Goal: Task Accomplishment & Management: Complete application form

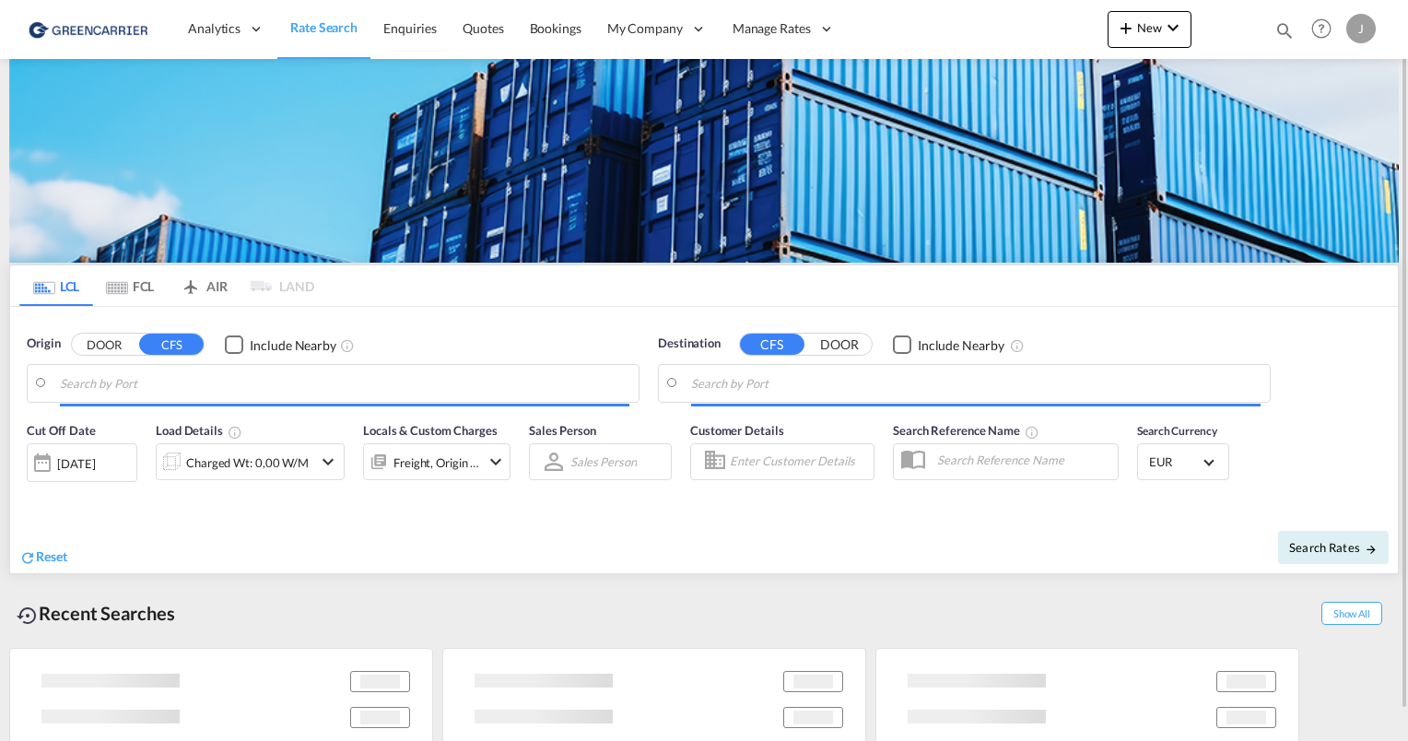
type input "[GEOGRAPHIC_DATA], [GEOGRAPHIC_DATA]"
type input "[GEOGRAPHIC_DATA], SH, CNSHA"
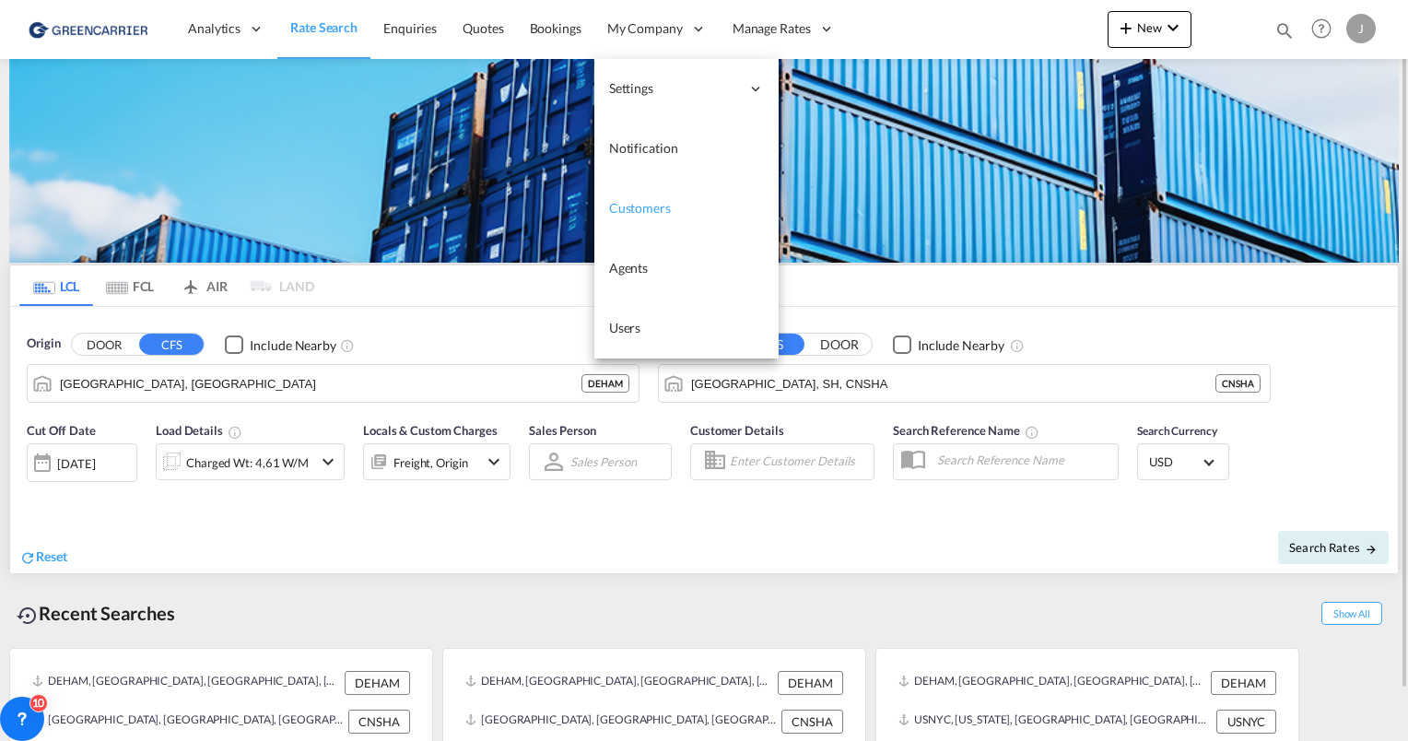
click at [647, 211] on span "Customers" at bounding box center [640, 208] width 62 height 16
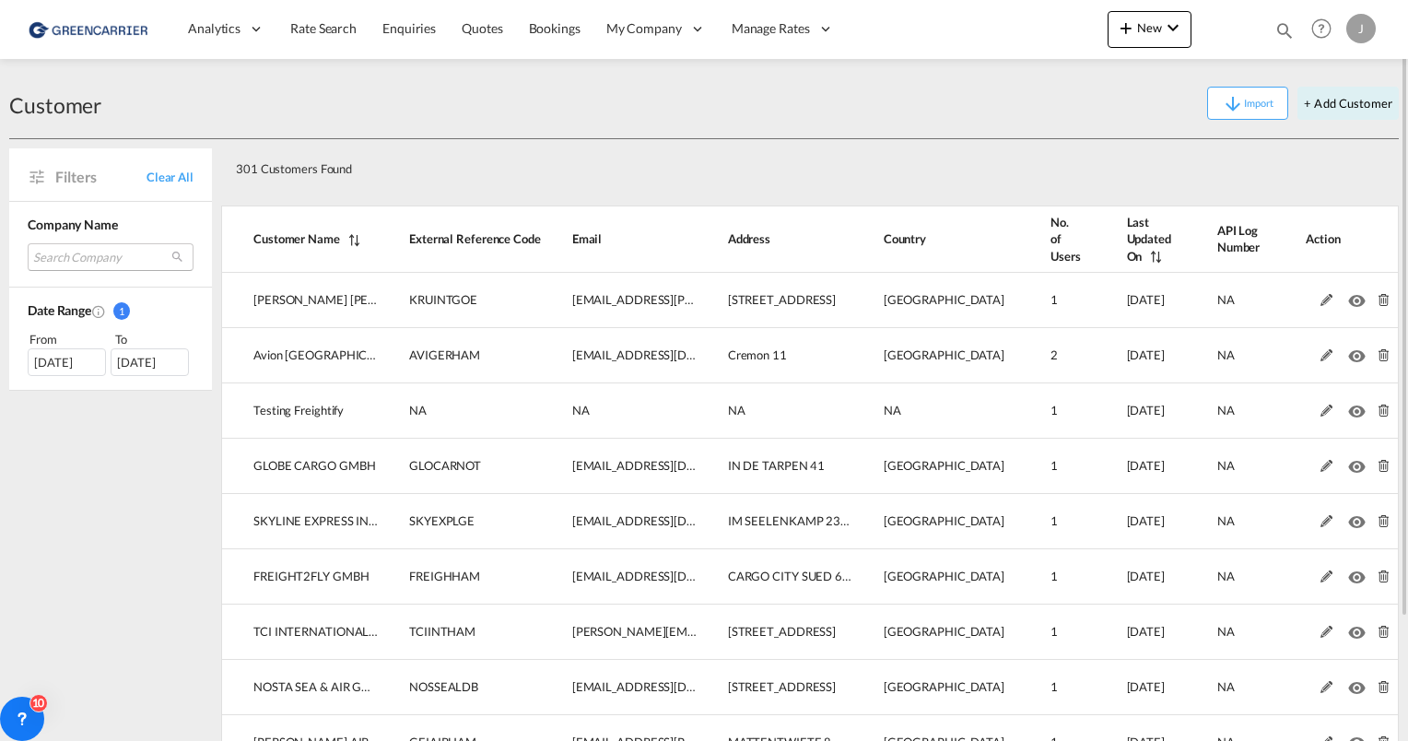
click at [99, 248] on md-select "Search Company [PERSON_NAME] [PERSON_NAME] internationale spedition gmbh avion …" at bounding box center [111, 257] width 166 height 28
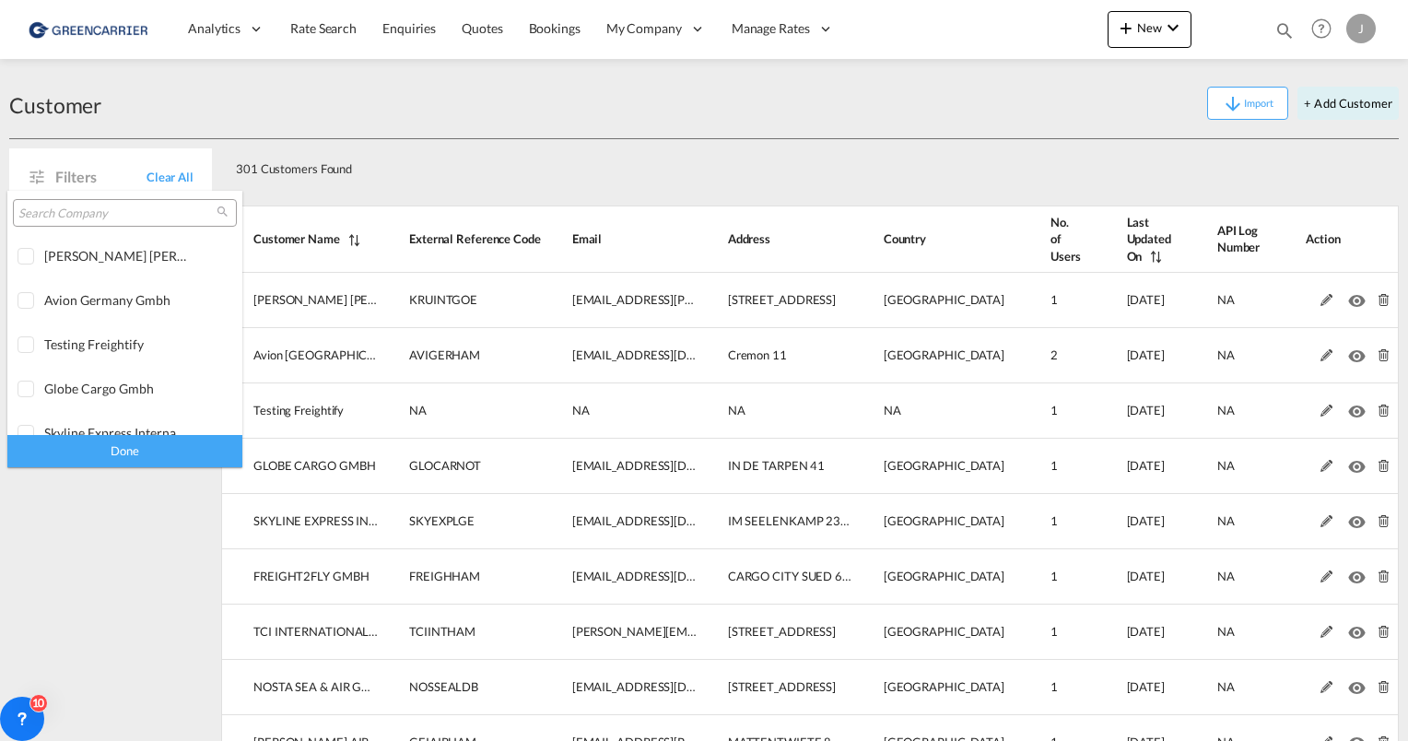
click at [84, 217] on input "search" at bounding box center [117, 213] width 198 height 17
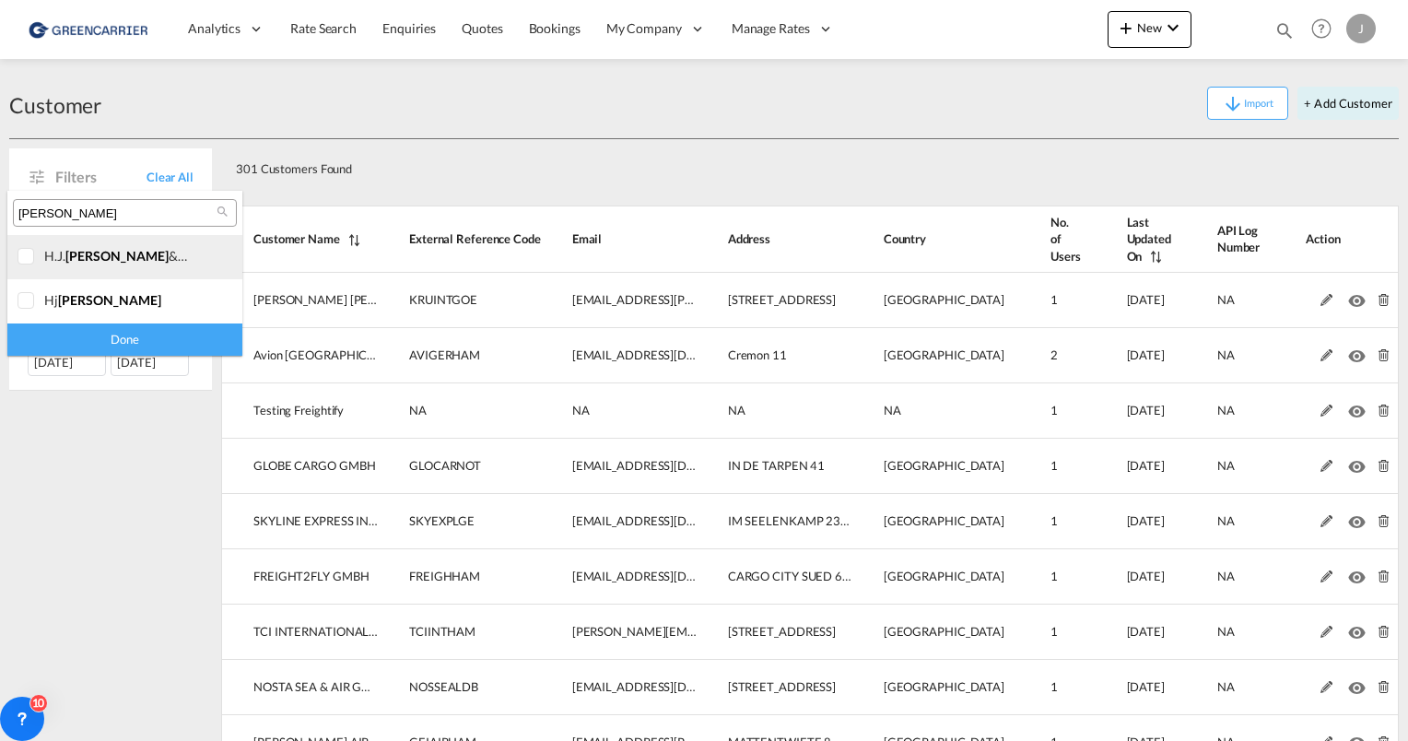
type input "[PERSON_NAME]"
click at [31, 258] on div at bounding box center [27, 257] width 18 height 18
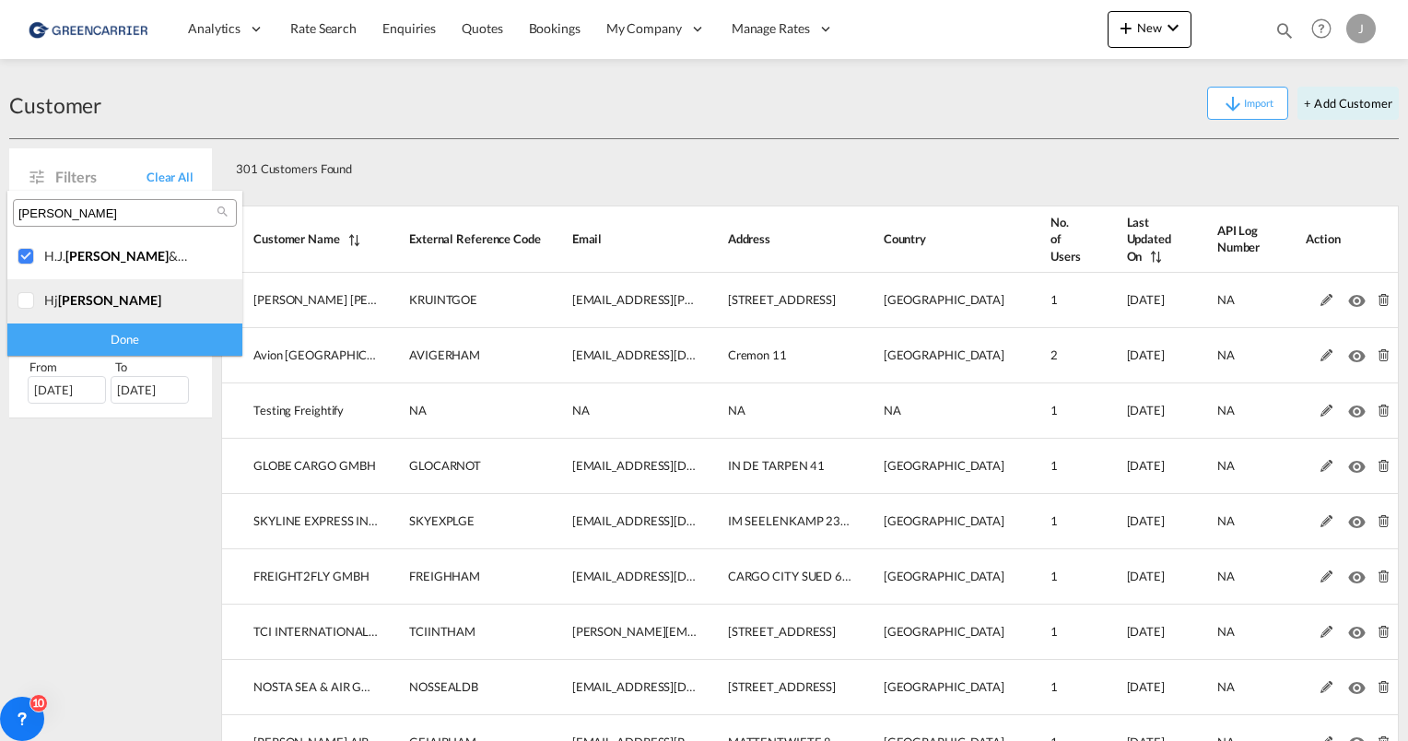
click at [26, 293] on div at bounding box center [27, 301] width 18 height 18
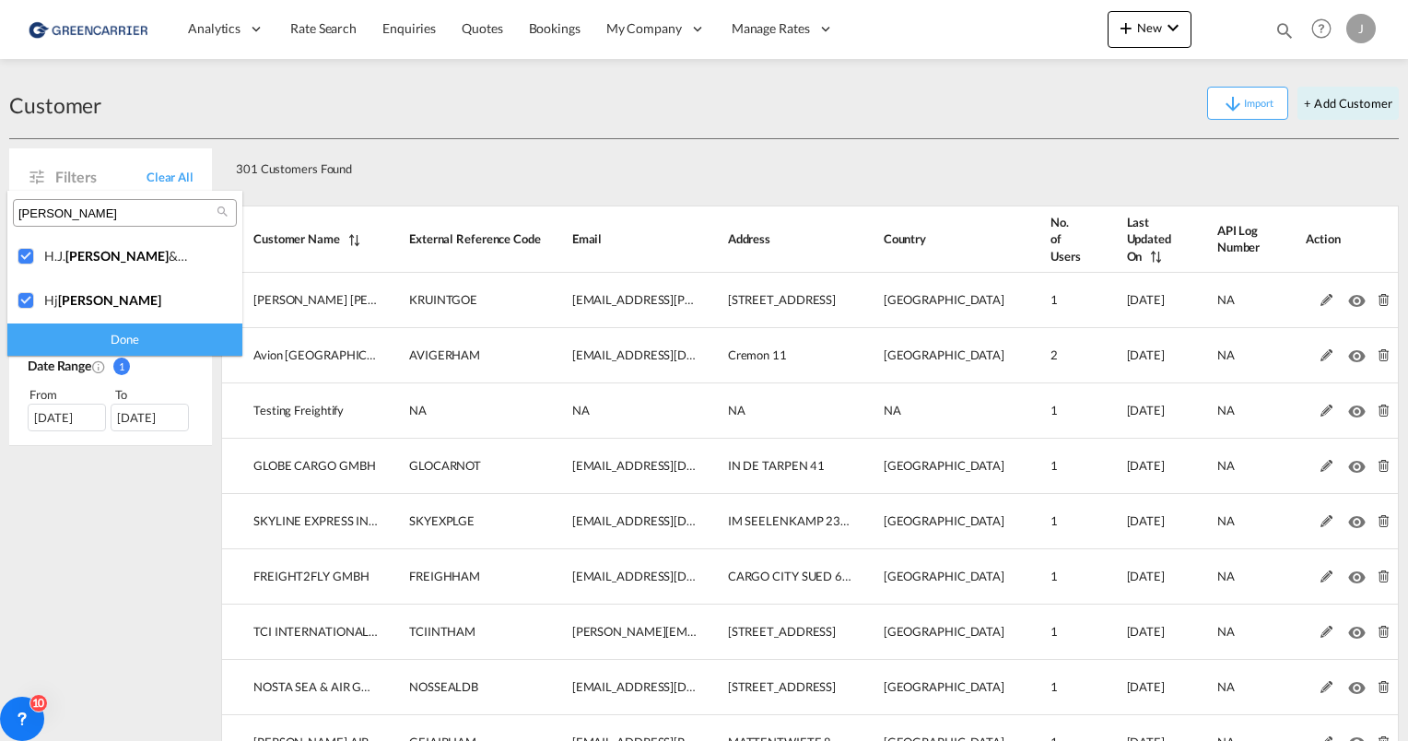
click at [91, 335] on div "Done" at bounding box center [124, 339] width 235 height 32
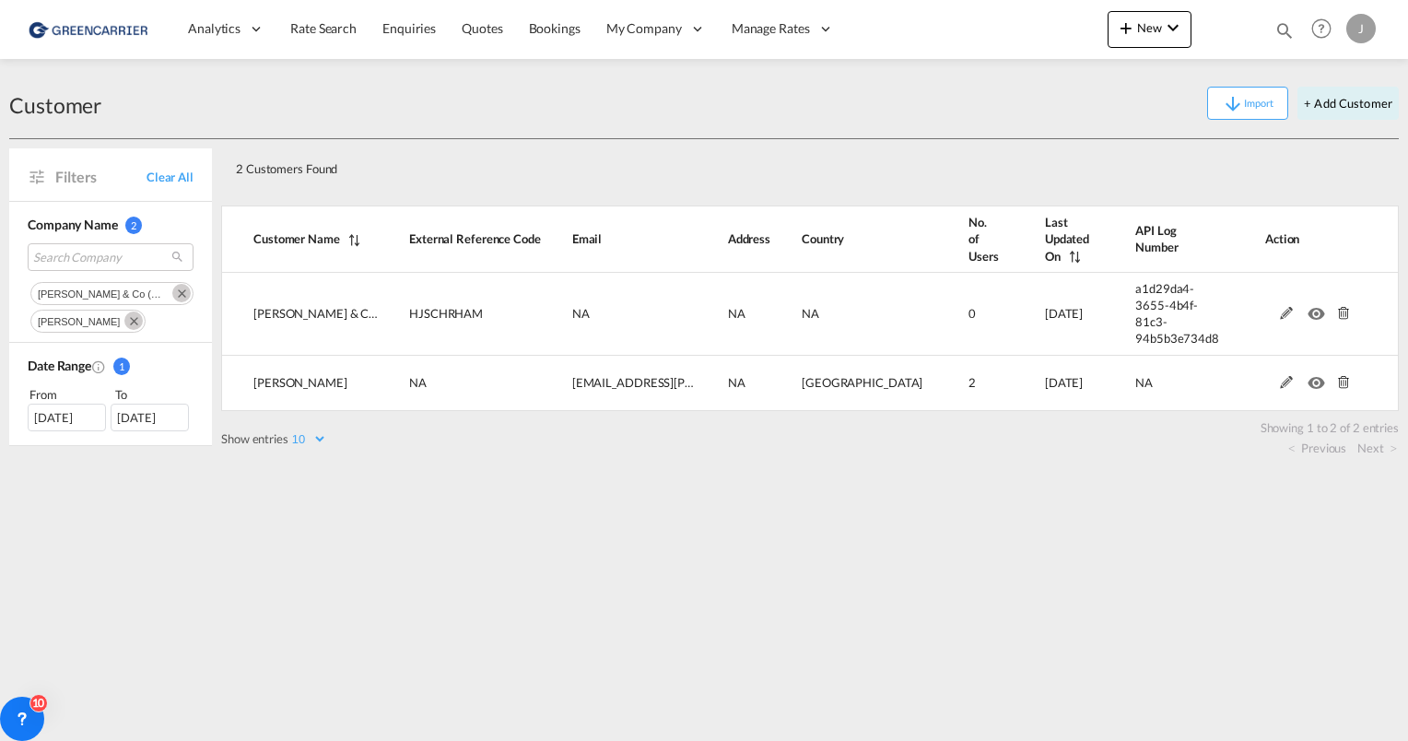
click at [623, 564] on md-content "Analytics Reports Dashboard Rate Search Enquiries Quotes Bookings" at bounding box center [704, 370] width 1408 height 741
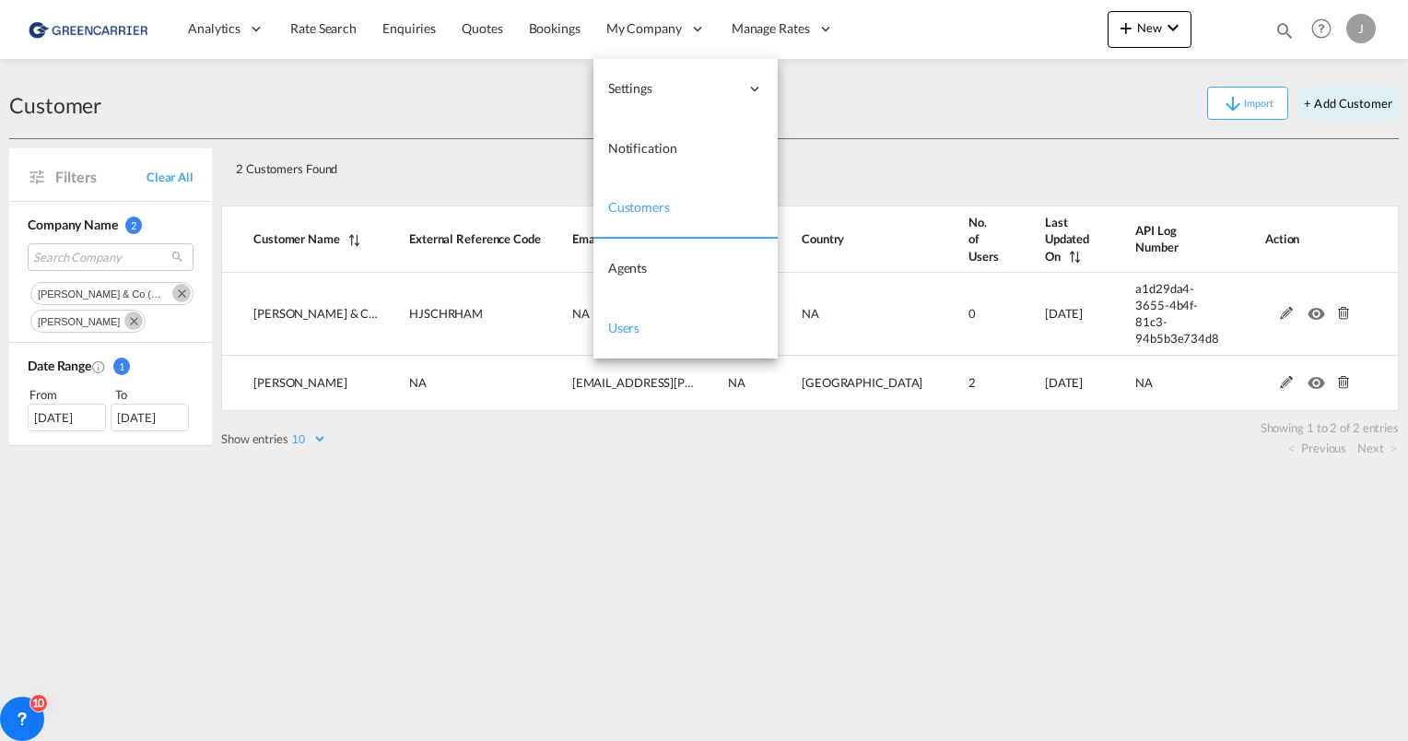
click at [638, 329] on span "Users" at bounding box center [624, 328] width 32 height 16
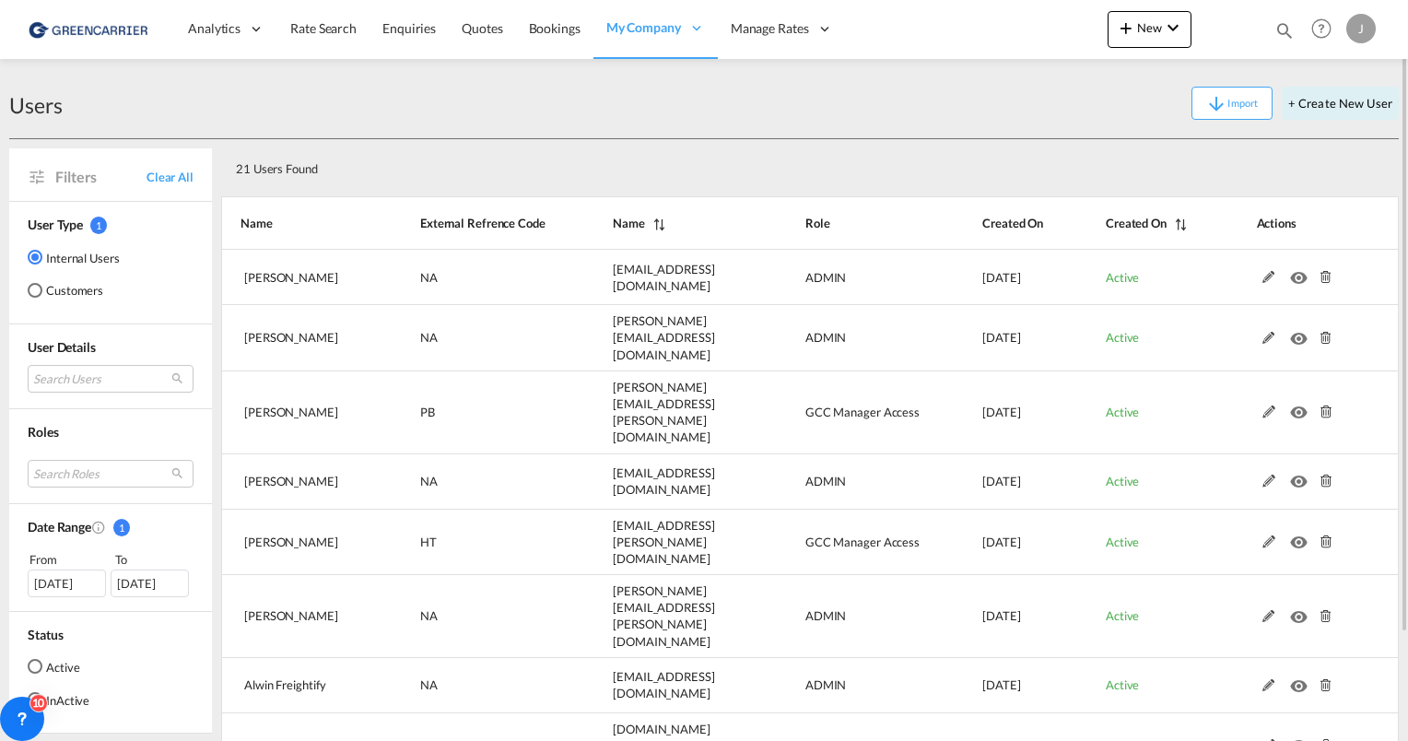
click at [61, 291] on md-radio-button "Customers" at bounding box center [74, 290] width 92 height 18
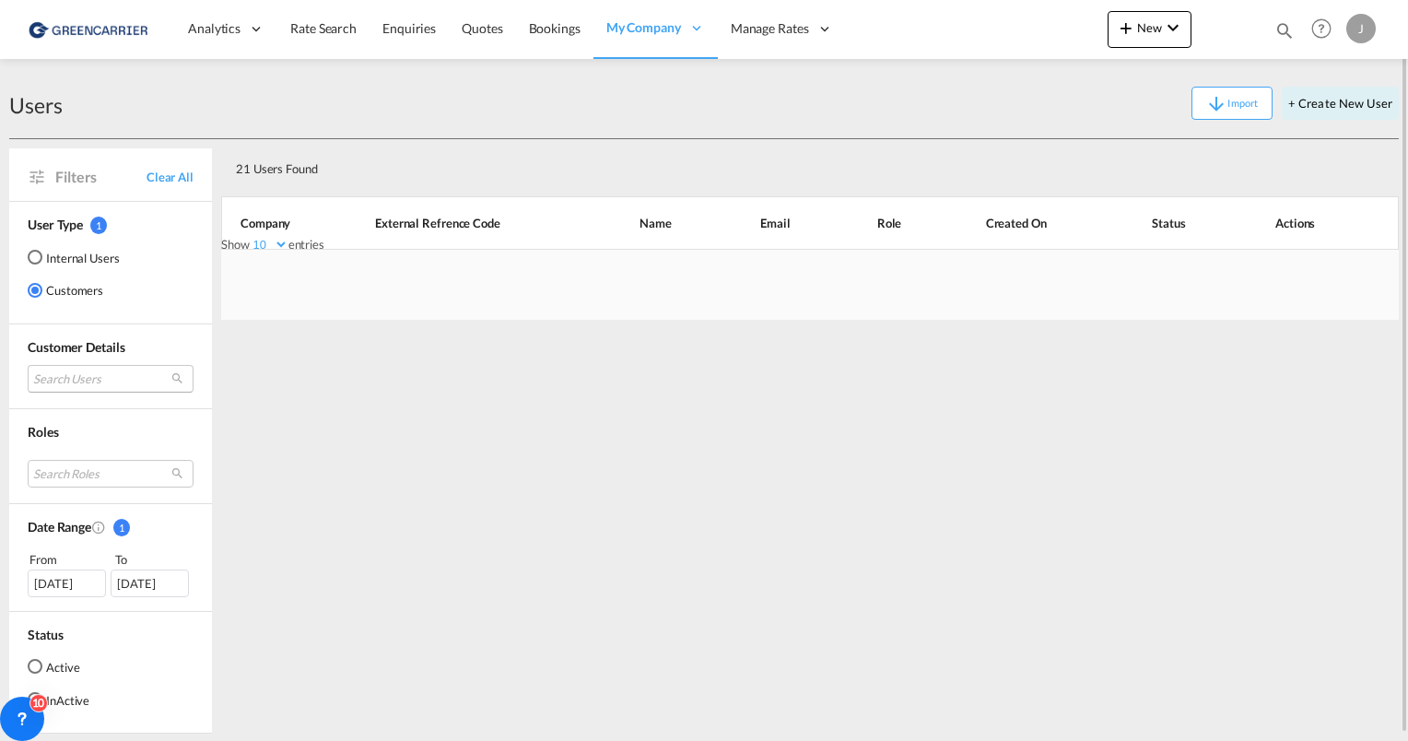
click at [77, 379] on md-select "Search Users" at bounding box center [111, 379] width 166 height 28
click at [74, 379] on input "search" at bounding box center [134, 378] width 198 height 17
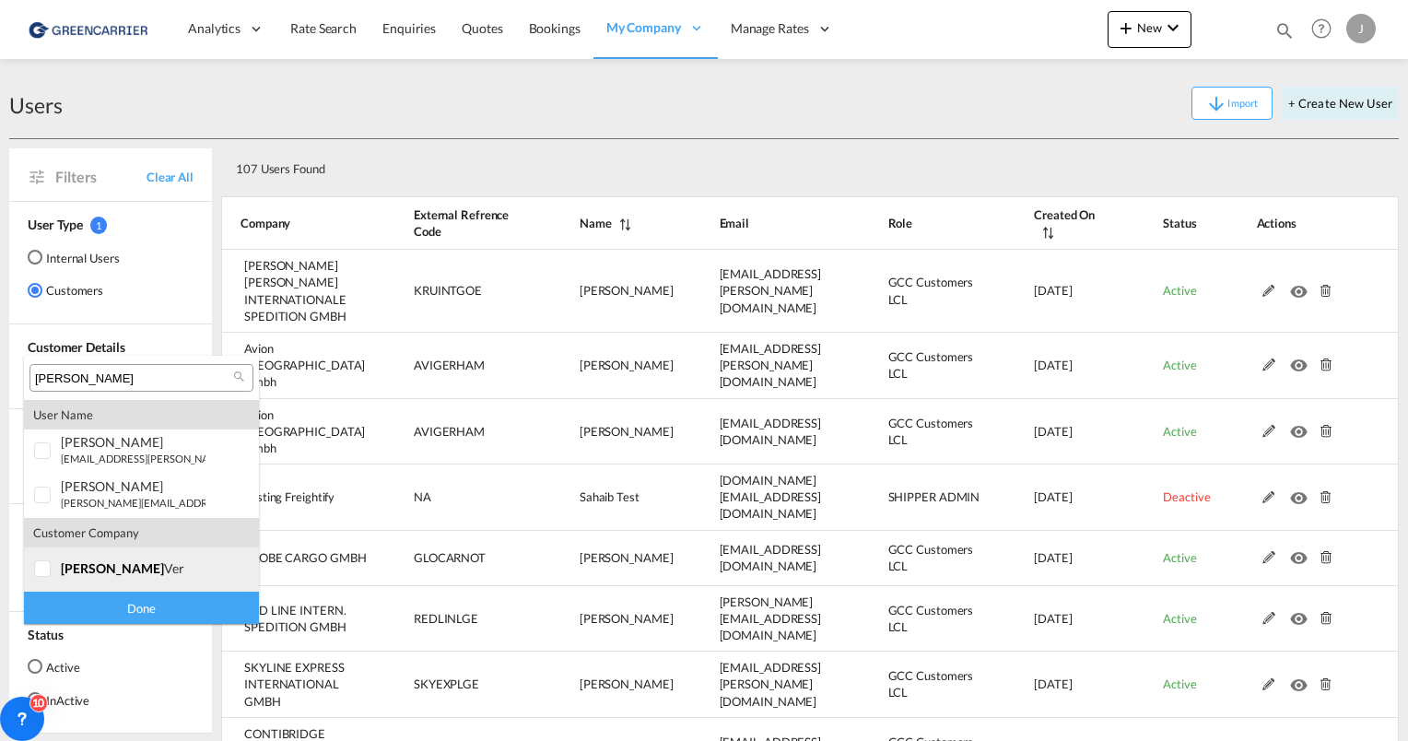
type input "[PERSON_NAME]"
click at [41, 568] on div at bounding box center [43, 569] width 18 height 18
click at [110, 612] on div "Done" at bounding box center [141, 607] width 235 height 32
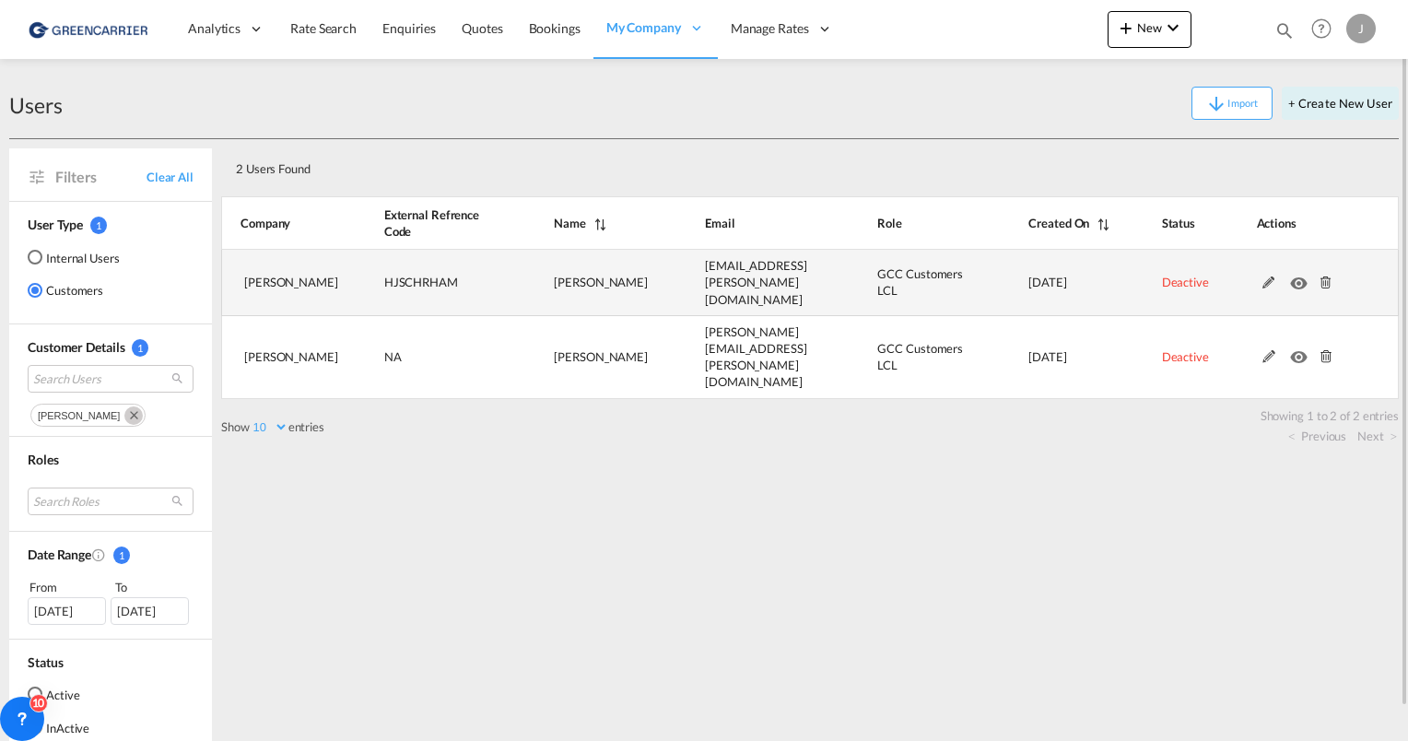
click at [1265, 277] on md-icon at bounding box center [1269, 282] width 24 height 13
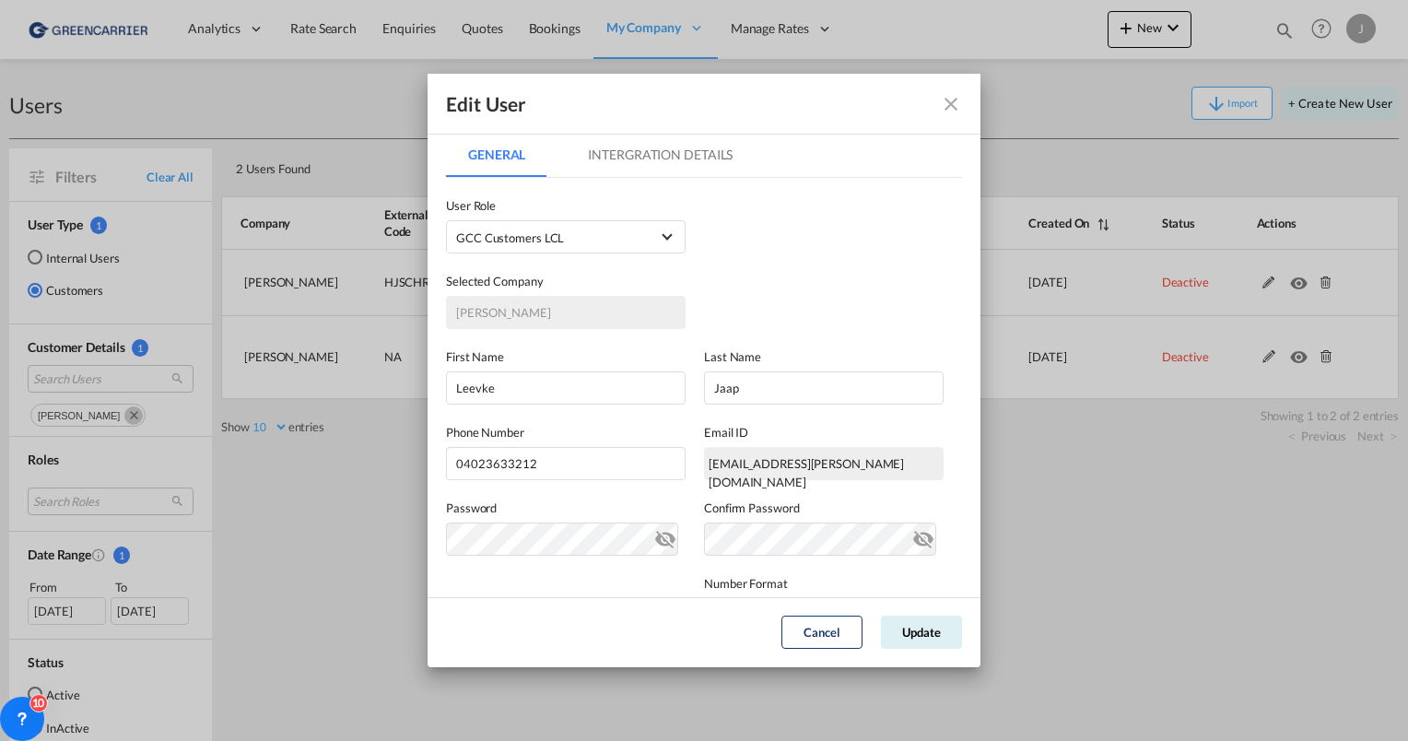
click at [643, 167] on md-tab-item "Intergration Details" at bounding box center [660, 155] width 189 height 44
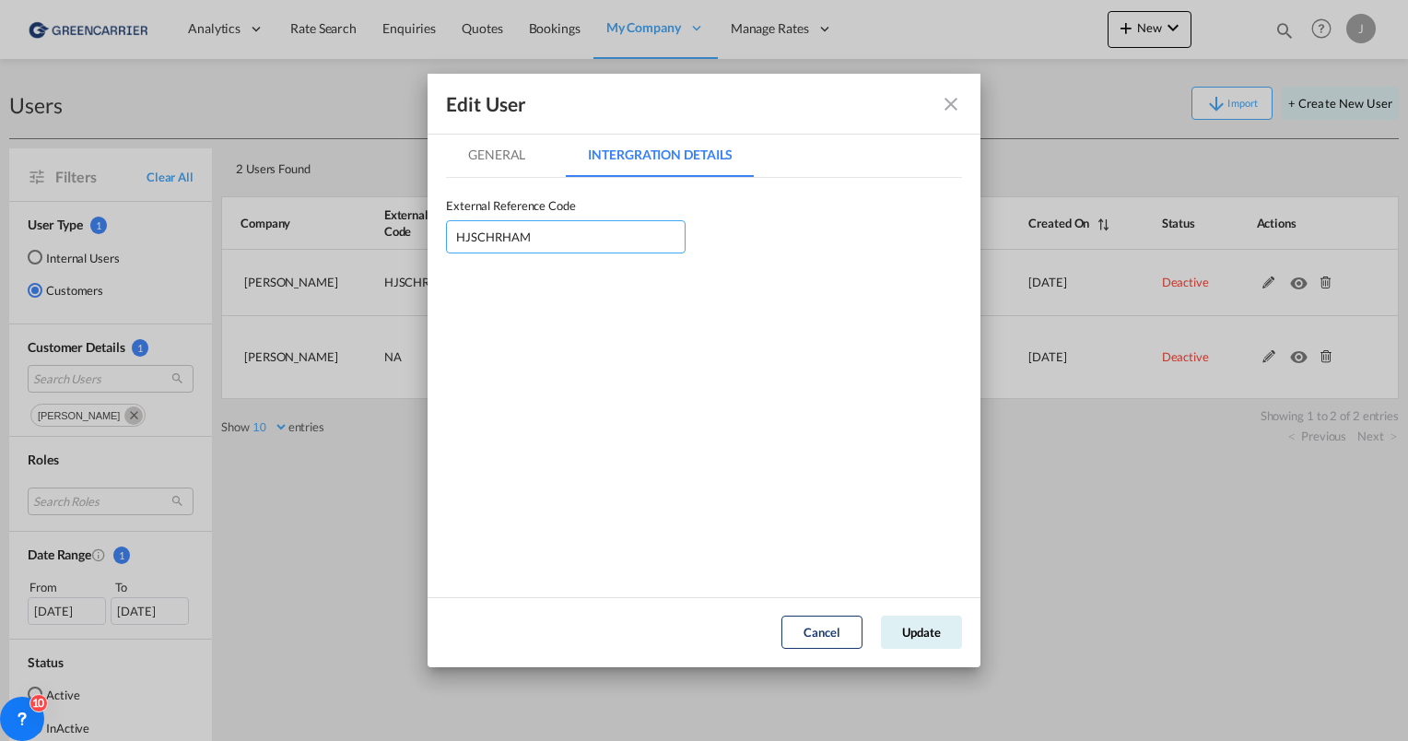
click at [512, 232] on input "HJSCHRHAM" at bounding box center [566, 236] width 240 height 33
click at [501, 158] on md-tab-item "General" at bounding box center [496, 155] width 101 height 44
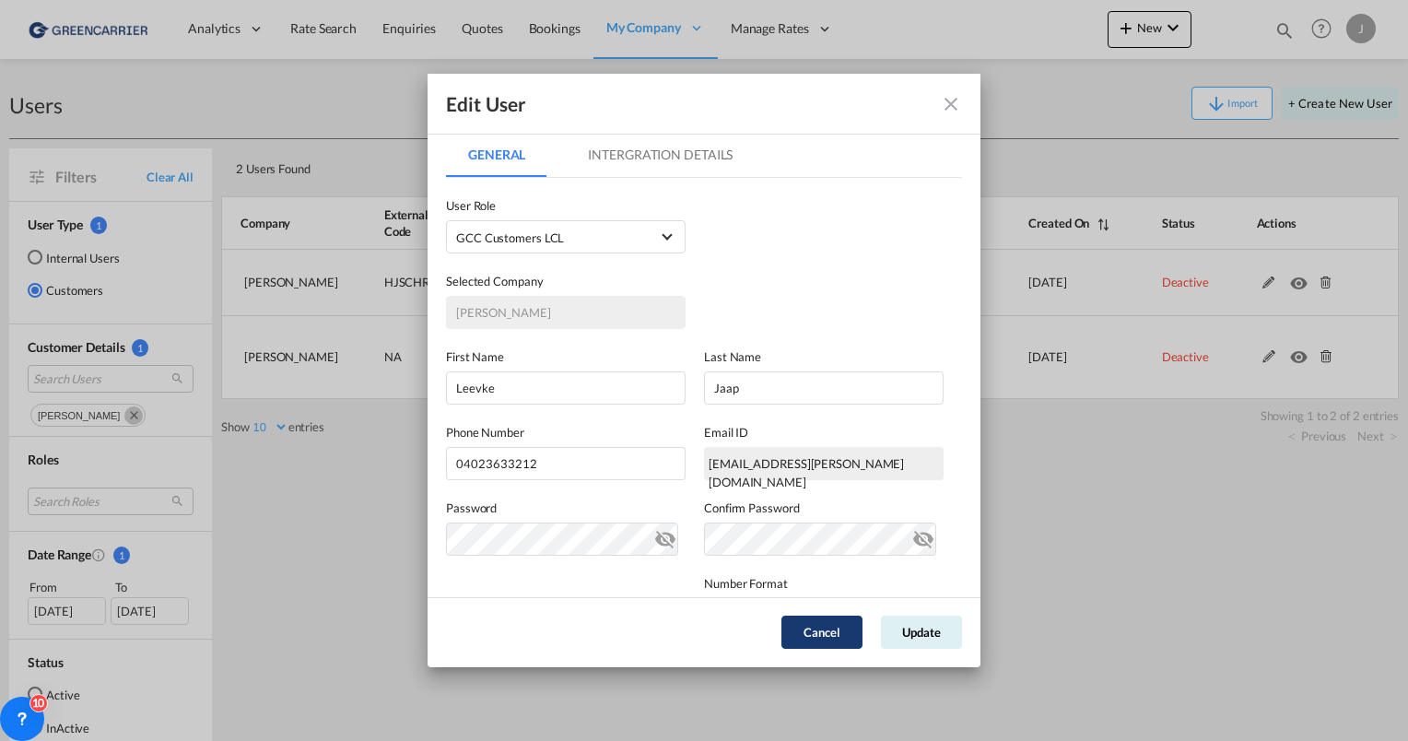
click at [799, 623] on button "Cancel" at bounding box center [821, 631] width 81 height 33
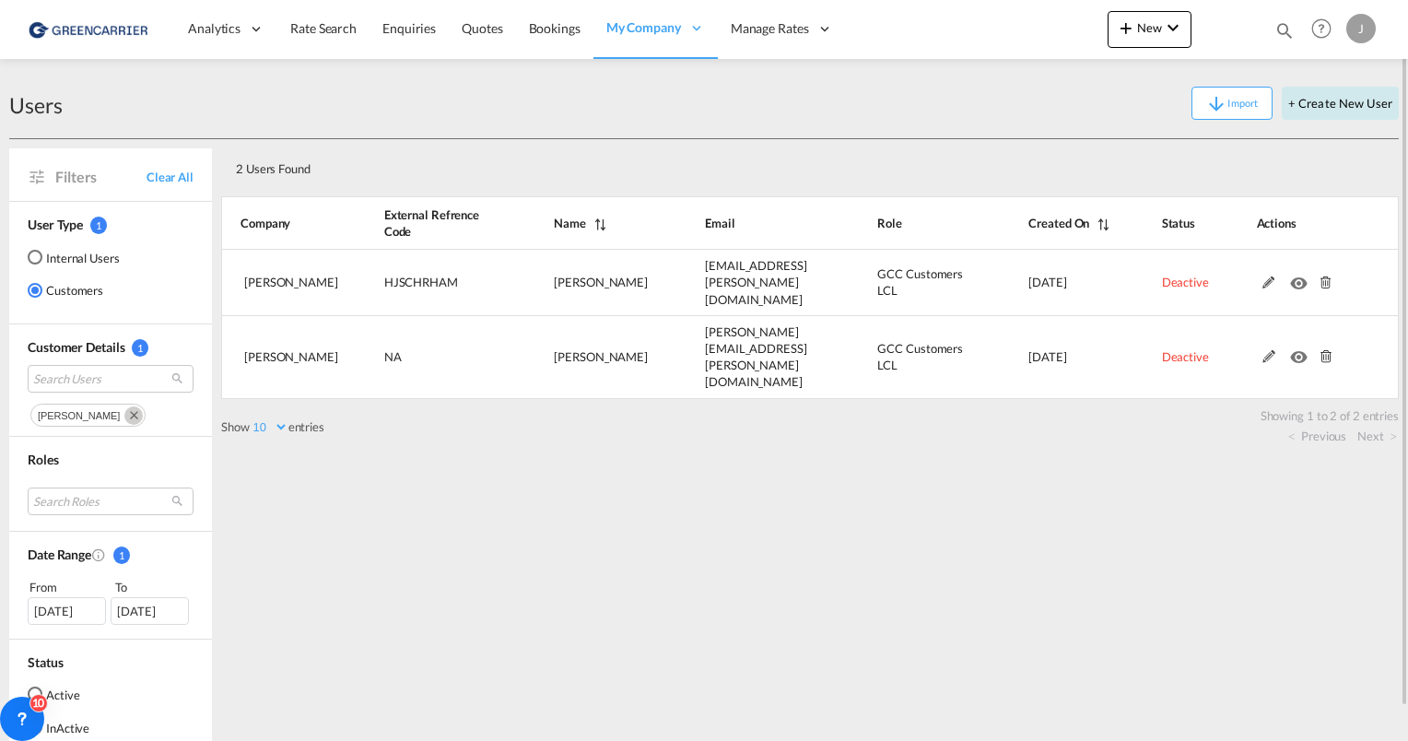
click at [1319, 110] on button "+ Create New User" at bounding box center [1339, 103] width 117 height 33
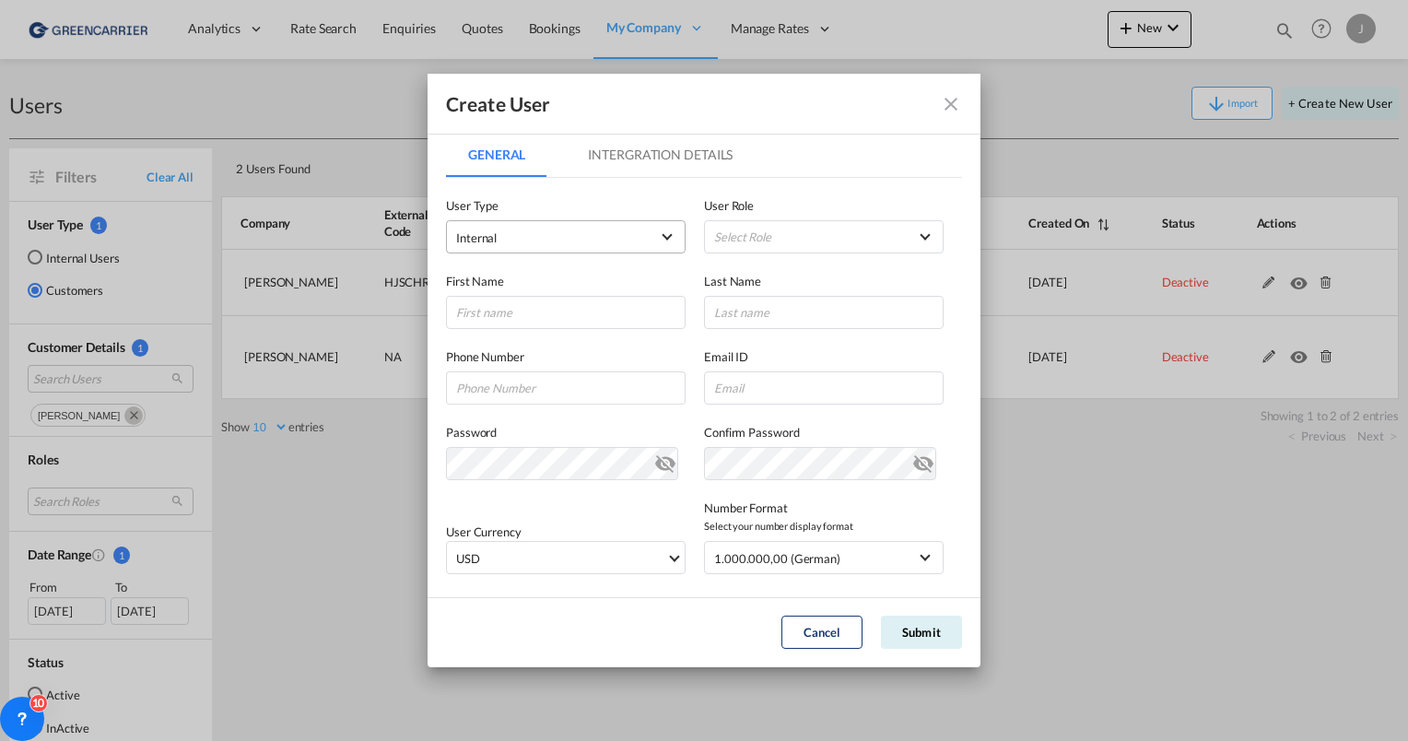
click at [572, 233] on span "Internal" at bounding box center [552, 237] width 193 height 18
click at [494, 288] on div "Customer" at bounding box center [483, 282] width 52 height 17
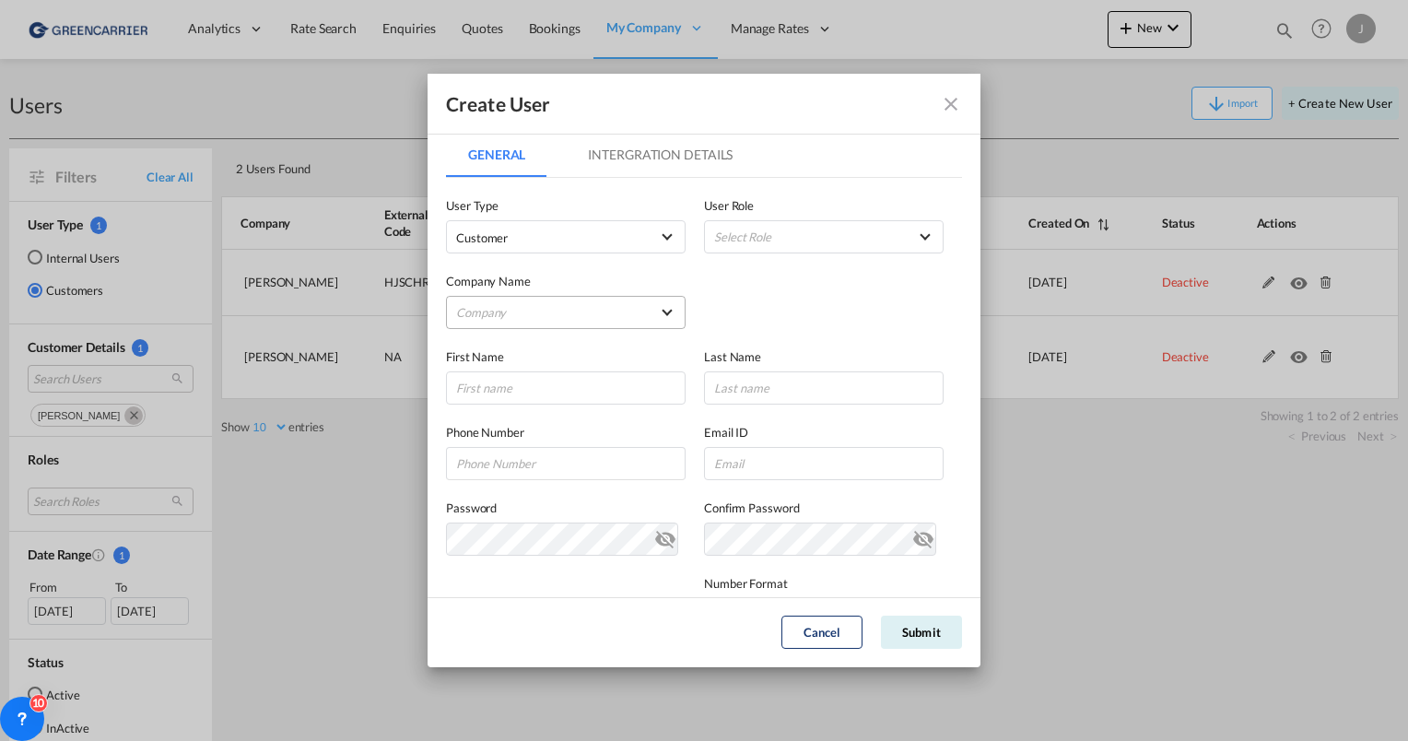
click at [505, 315] on md-select "Company [PERSON_NAME] & Co. GmbH Avion Germany Gmbh BENDIX TRANSPORT DANMARK DA…" at bounding box center [566, 312] width 240 height 33
click at [514, 264] on input "search" at bounding box center [599, 269] width 322 height 44
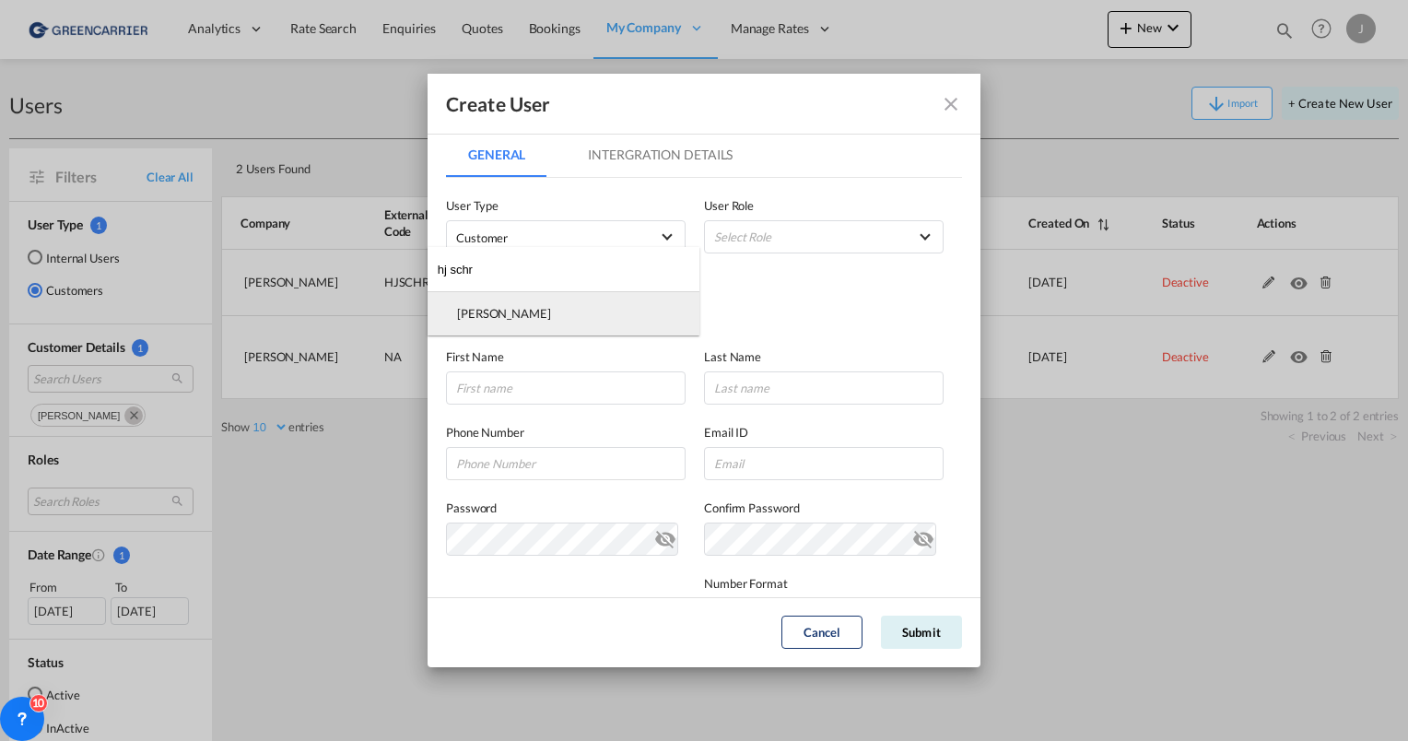
type input "hj schr"
click at [481, 308] on div "[PERSON_NAME]" at bounding box center [504, 313] width 94 height 17
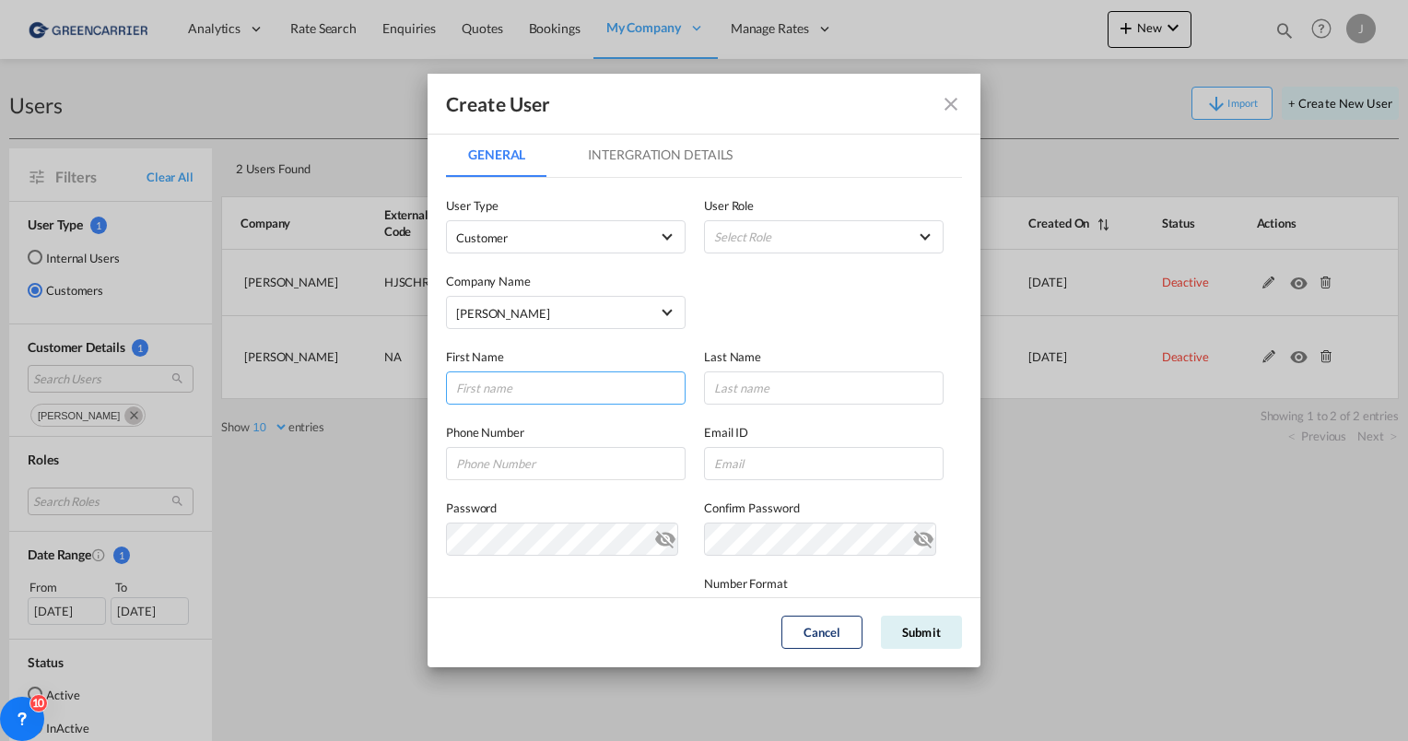
click at [543, 390] on input "GeneralIntergration Details ..." at bounding box center [566, 387] width 240 height 33
type input "Celine"
type input "[PERSON_NAME]"
click at [782, 457] on input "GeneralIntergration Details ..." at bounding box center [824, 463] width 240 height 33
paste input "[EMAIL_ADDRESS][PERSON_NAME][PERSON_NAME][DOMAIN_NAME]"
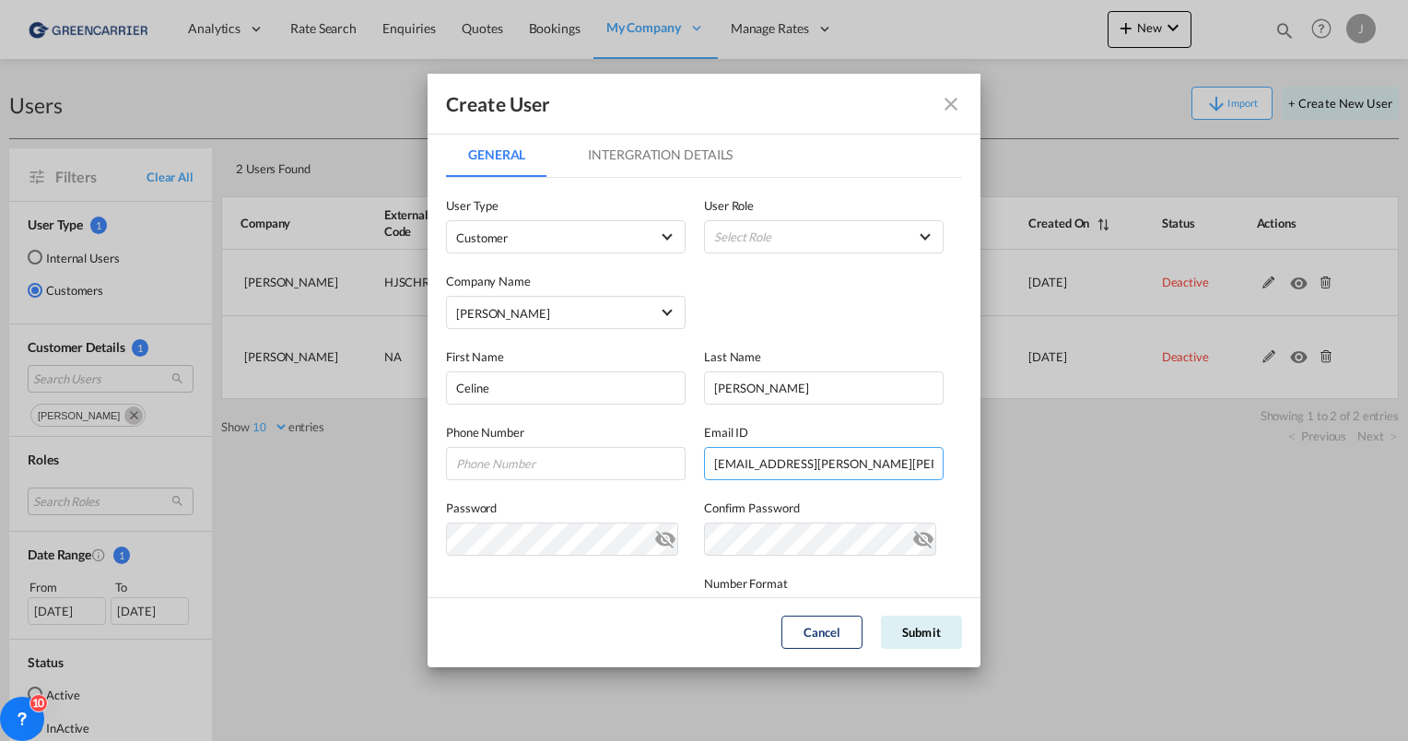
type input "[EMAIL_ADDRESS][PERSON_NAME][PERSON_NAME][DOMAIN_NAME]"
drag, startPoint x: 462, startPoint y: 464, endPoint x: 475, endPoint y: 465, distance: 12.9
click at [462, 464] on input "GeneralIntergration Details ..." at bounding box center [566, 463] width 240 height 33
paste input "01608323939"
type input "01608323939"
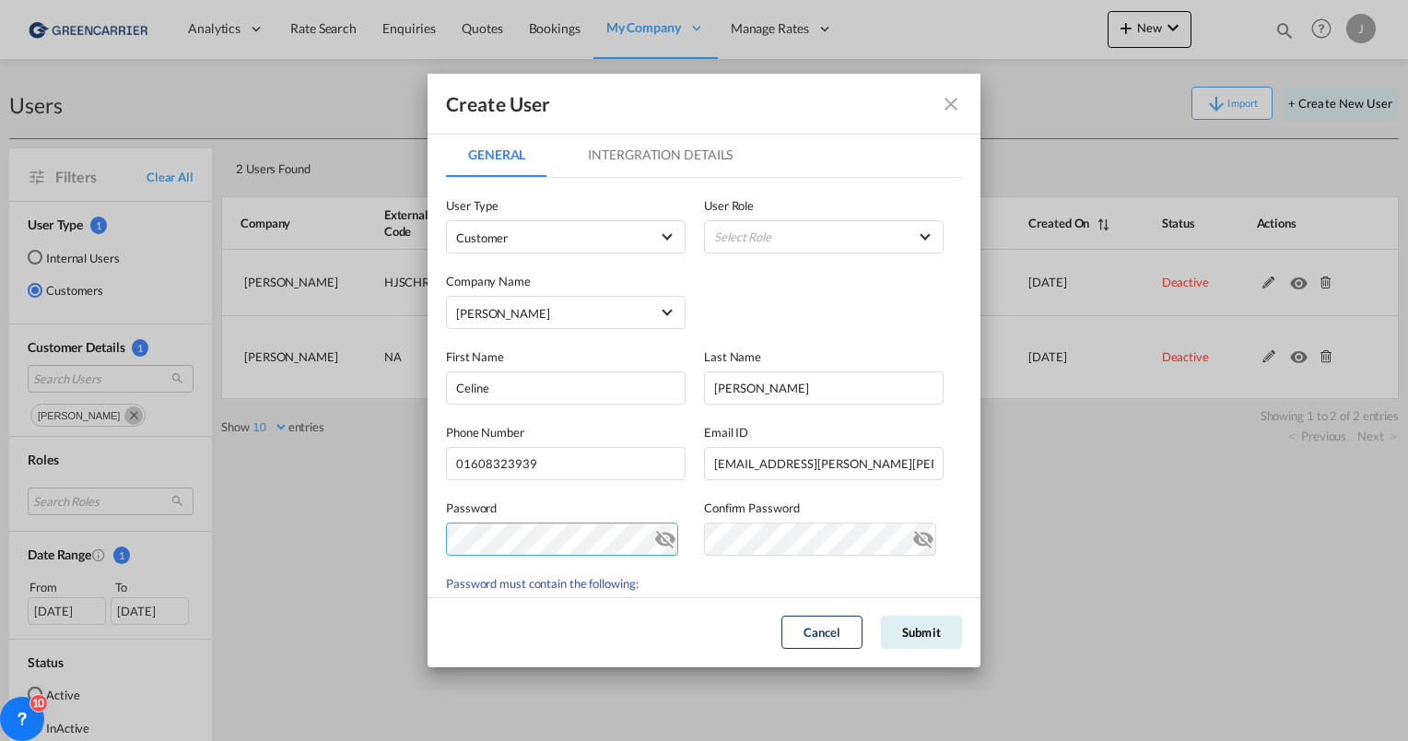
scroll to position [184, 0]
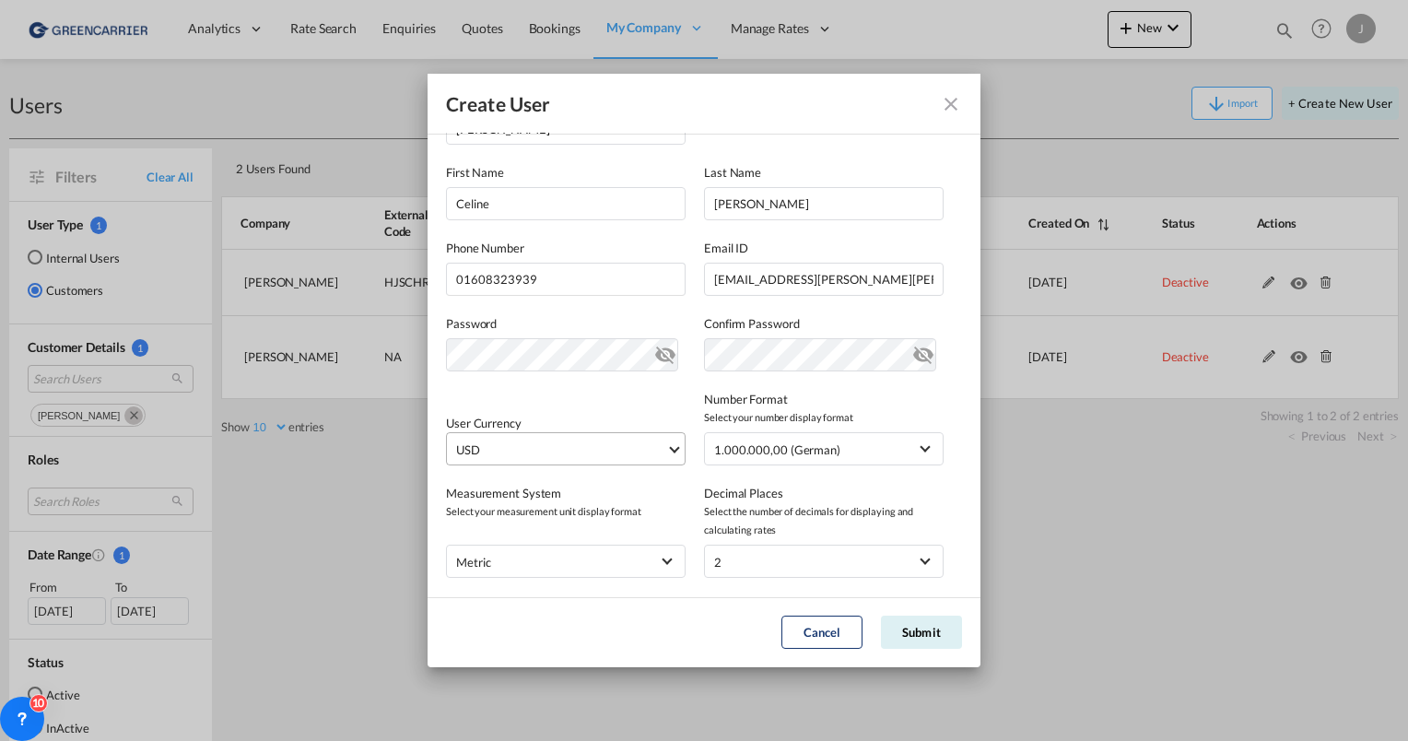
click at [532, 452] on span "USD" at bounding box center [561, 449] width 210 height 18
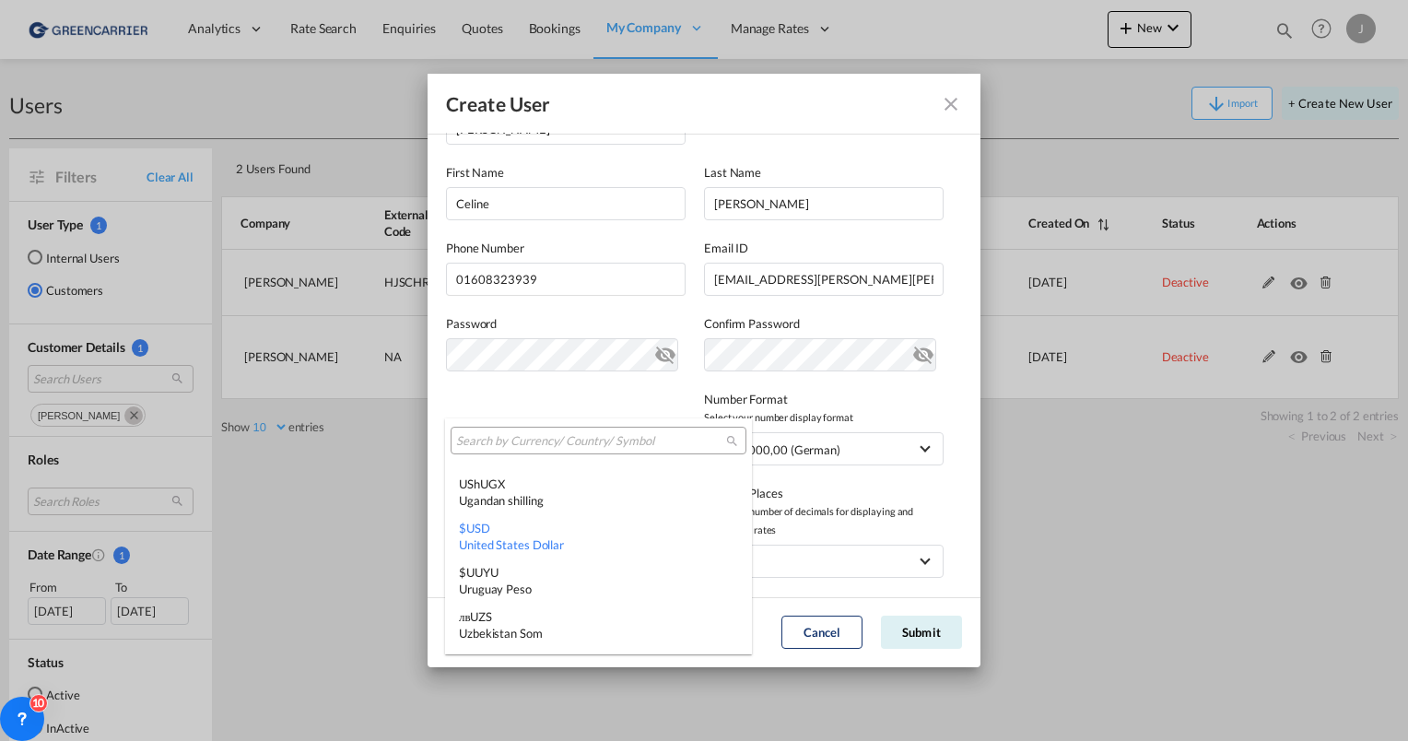
click at [509, 449] on div at bounding box center [599, 441] width 296 height 28
click at [509, 440] on input "search" at bounding box center [591, 441] width 270 height 17
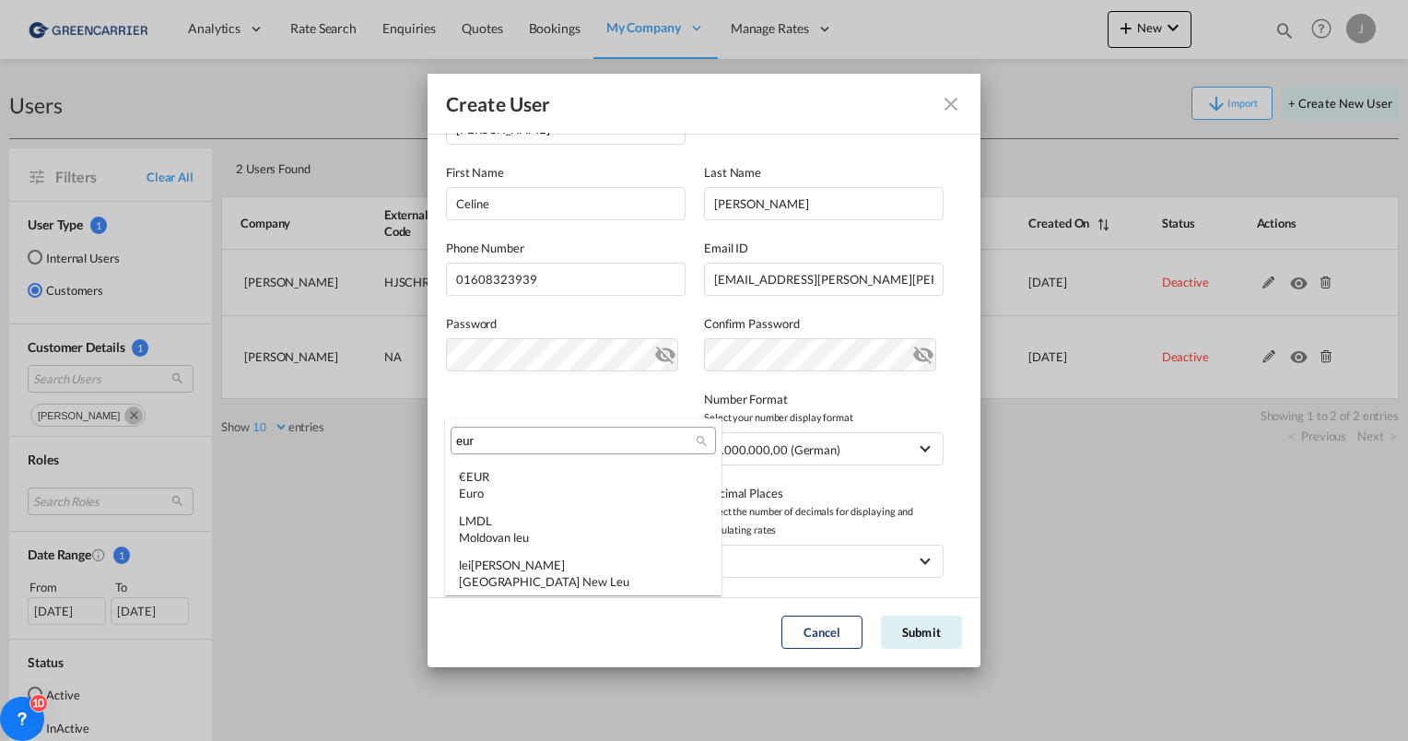
scroll to position [0, 0]
type input "eur"
click at [503, 462] on md-select-header "eur" at bounding box center [583, 440] width 276 height 44
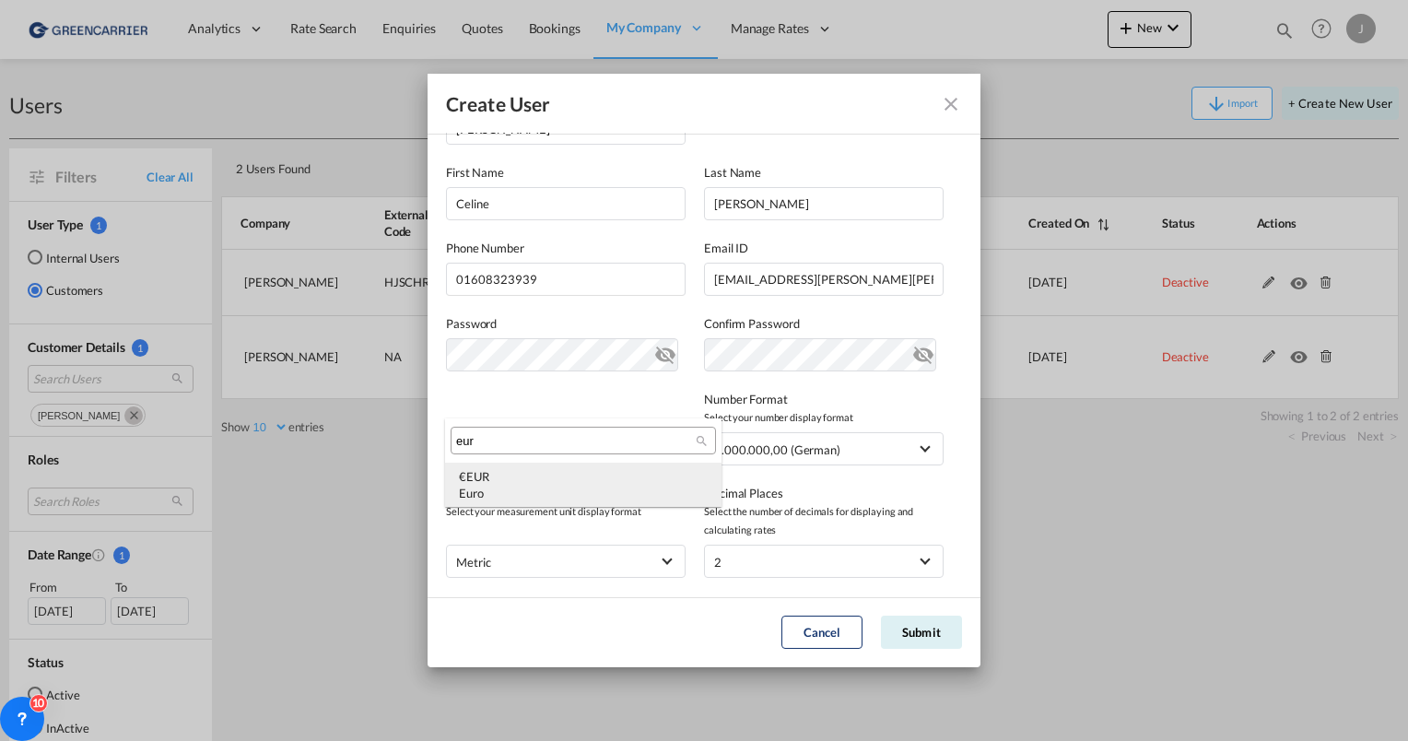
click at [527, 486] on div "Euro" at bounding box center [583, 493] width 249 height 17
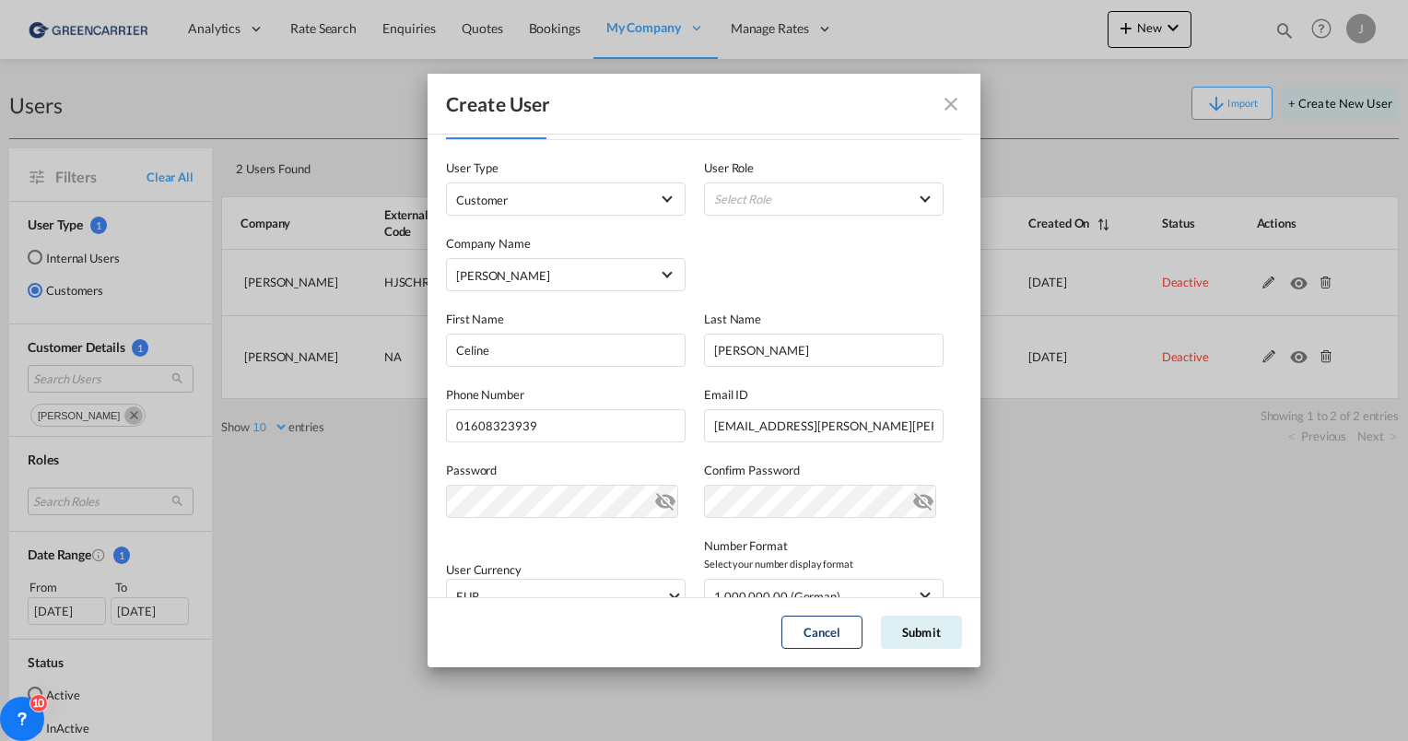
scroll to position [14, 0]
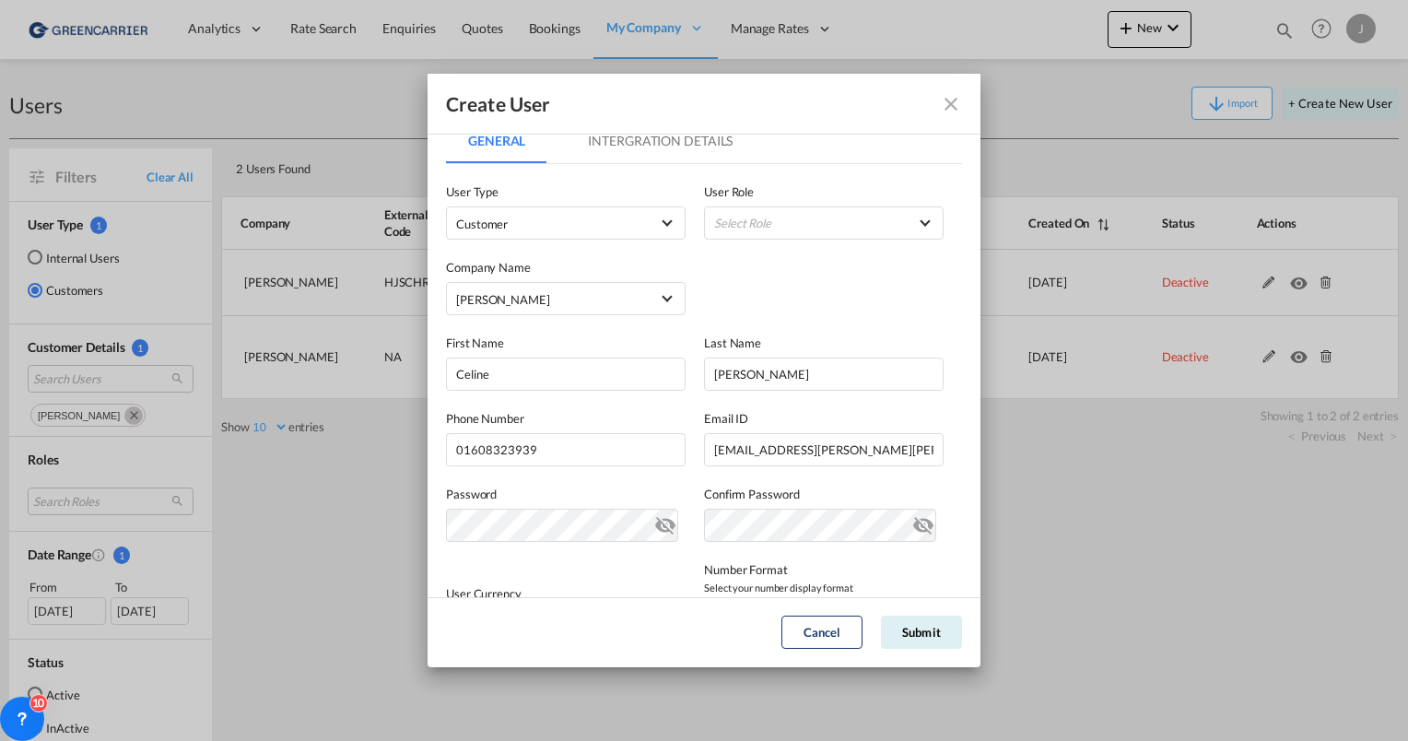
click at [644, 141] on md-tab-item "Intergration Details" at bounding box center [660, 141] width 189 height 44
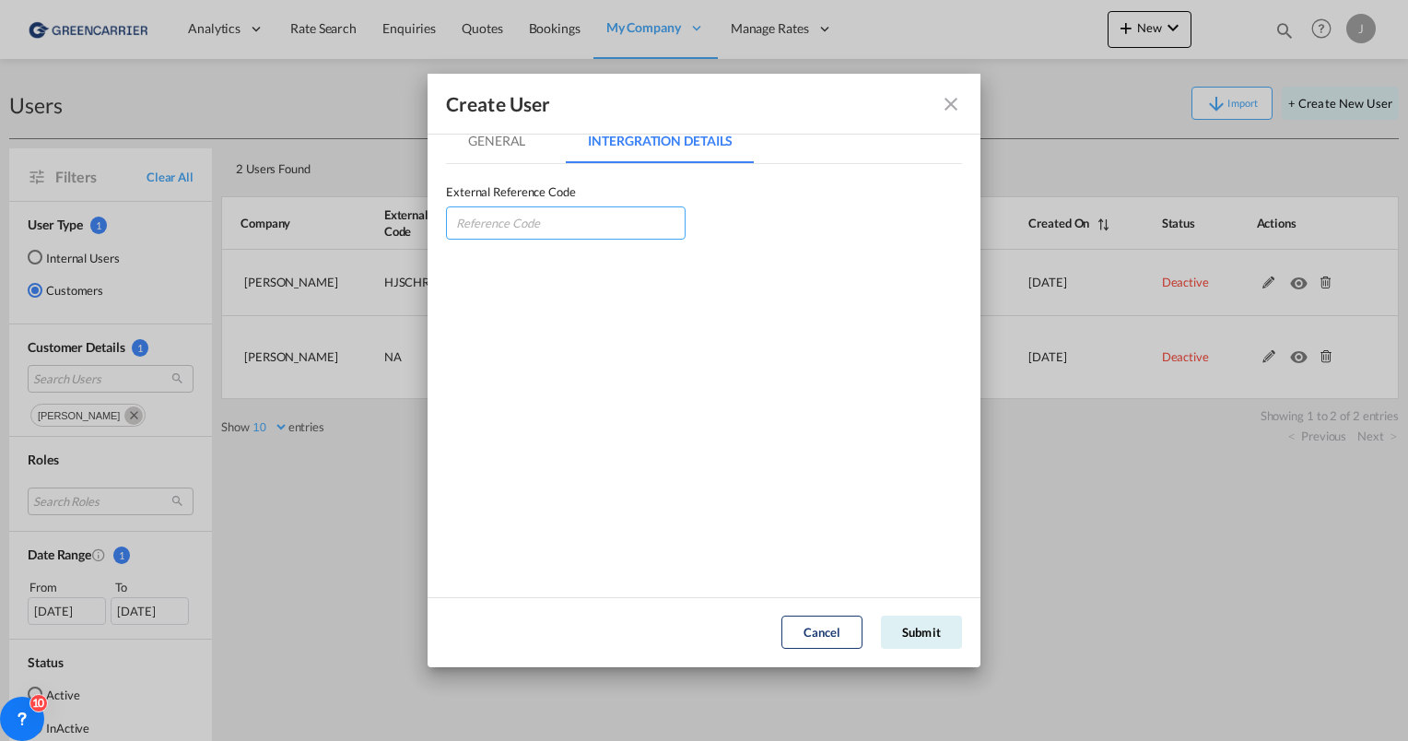
click at [558, 220] on input "GeneralIntergration Details ..." at bounding box center [566, 222] width 240 height 33
type input "HJSCHRHAM"
click at [510, 146] on md-tab-item "General" at bounding box center [496, 141] width 101 height 44
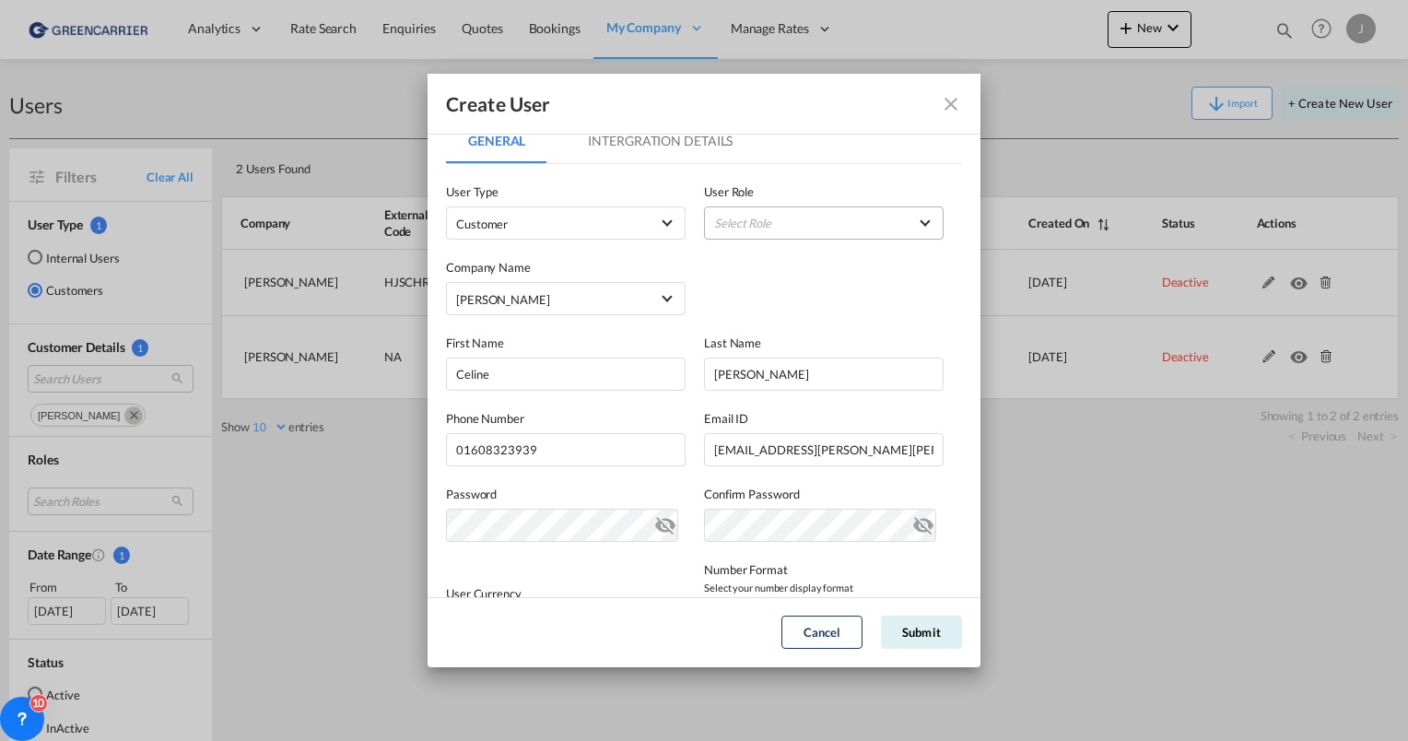
click at [778, 231] on md-select "Select Role BCO GLOBAL GCC Customers FCL USER_DEFINED GCC Customers LCL USER_DE…" at bounding box center [824, 222] width 240 height 33
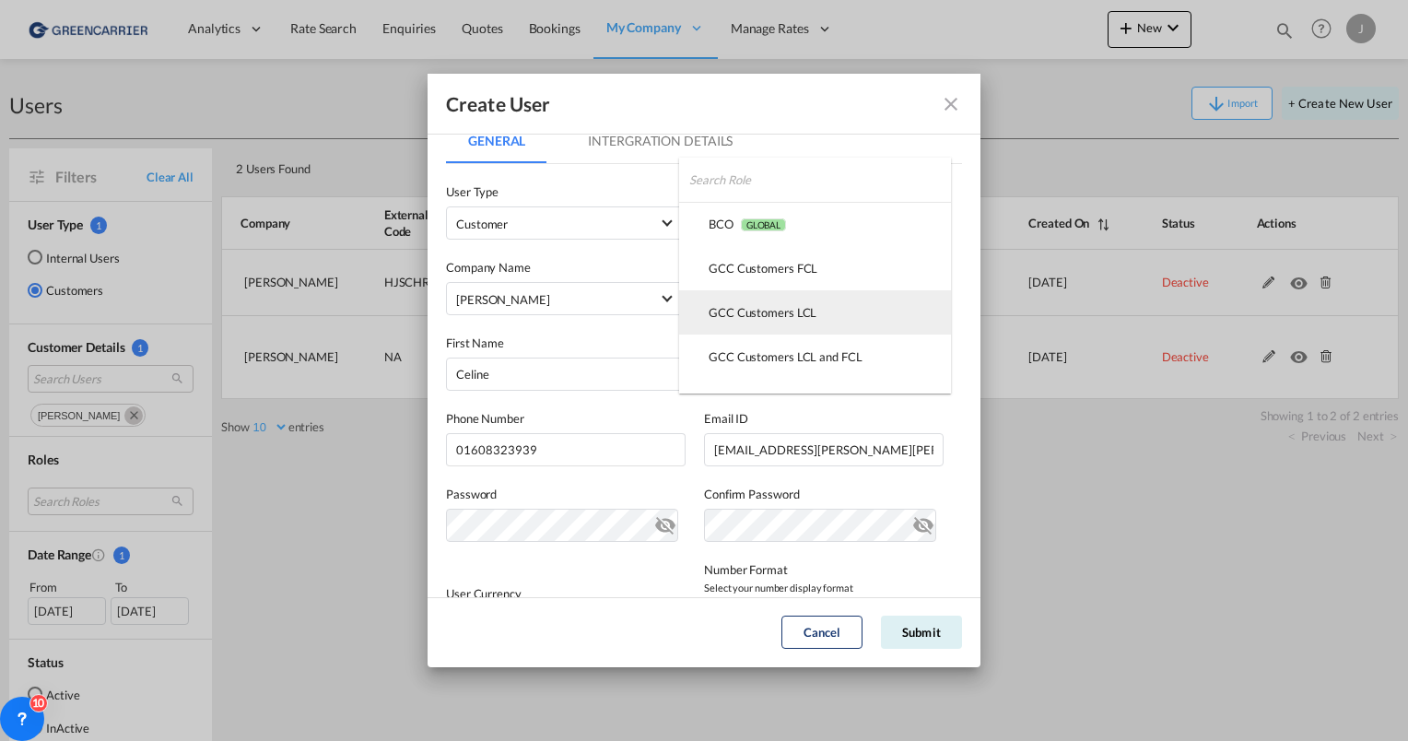
click at [752, 307] on div "GCC Customers LCL USER_DEFINED" at bounding box center [762, 312] width 108 height 17
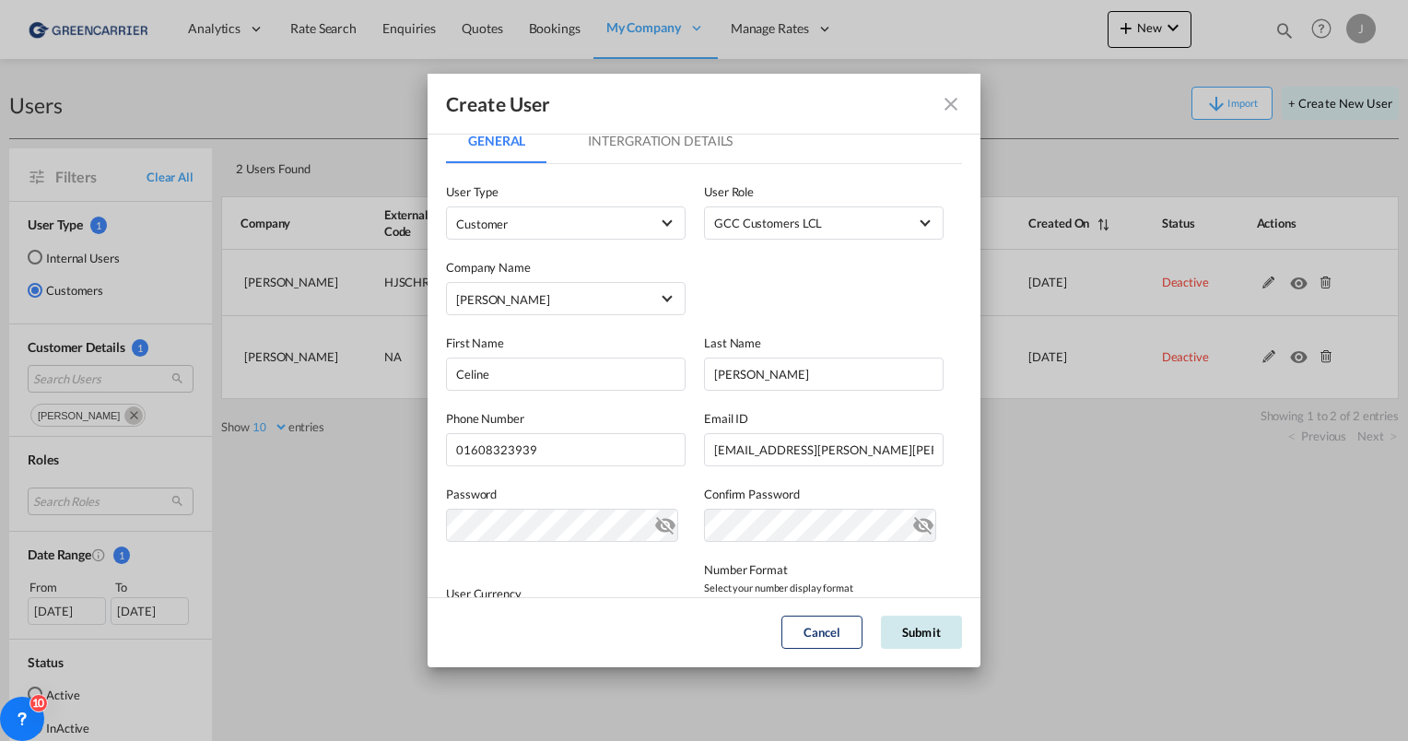
click at [914, 626] on button "Submit" at bounding box center [921, 631] width 81 height 33
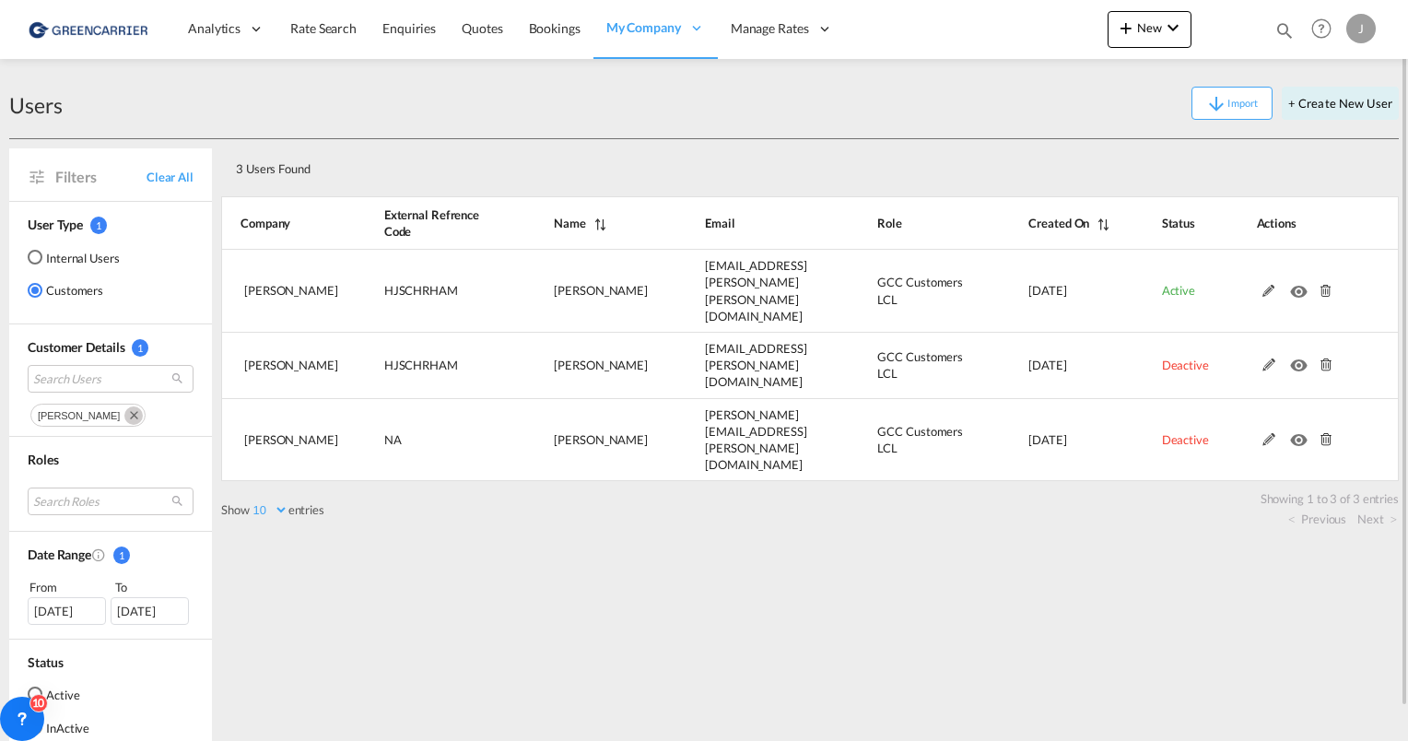
click at [677, 144] on div "3 Users Found" at bounding box center [809, 165] width 1177 height 53
